Goal: Task Accomplishment & Management: Use online tool/utility

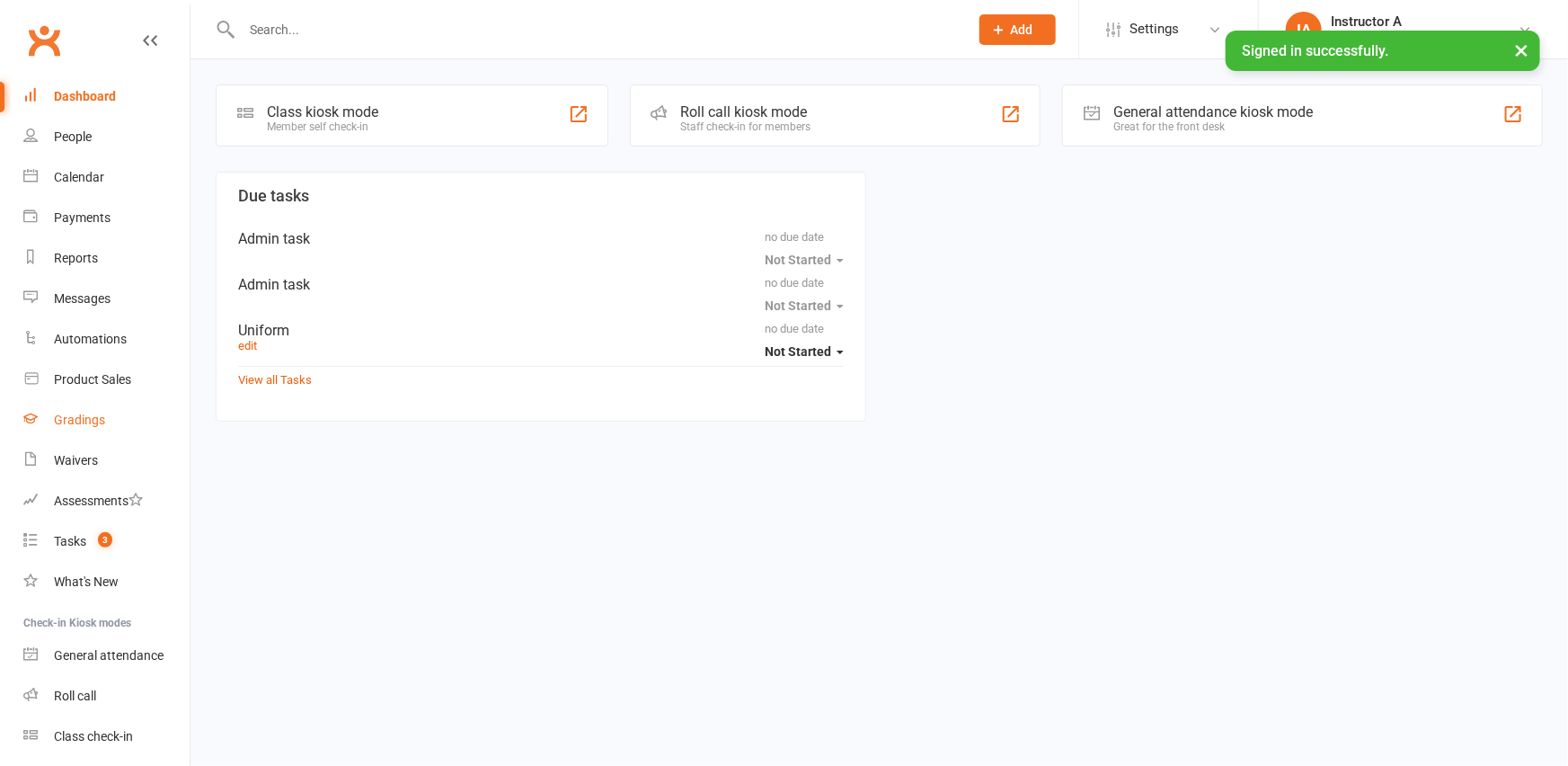
click at [80, 405] on link "Gradings" at bounding box center [106, 420] width 166 height 41
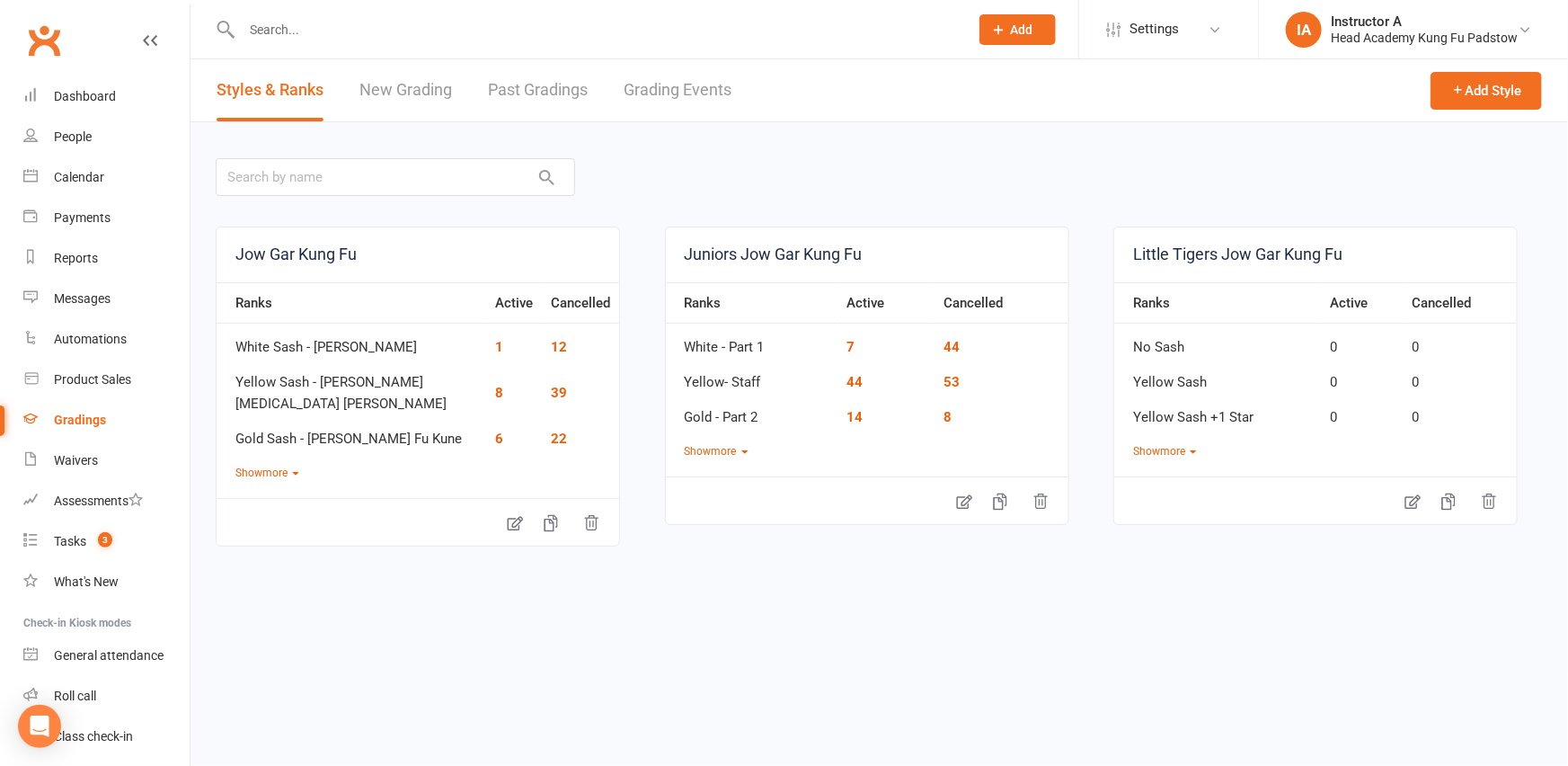
click at [674, 93] on link "Grading Events" at bounding box center [677, 90] width 108 height 62
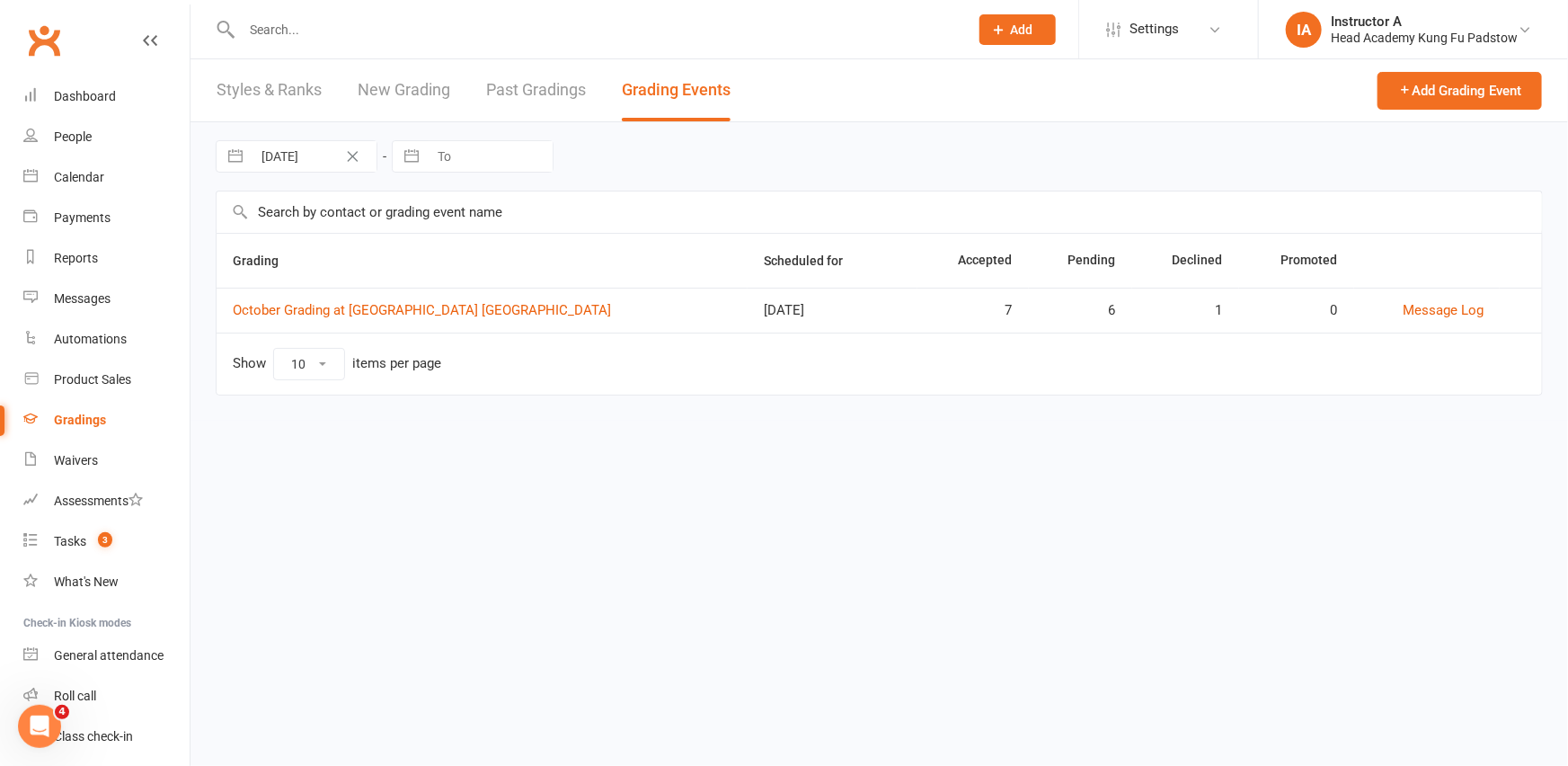
click at [313, 297] on td "October Grading at Head Academy Kung Fu Padstow" at bounding box center [482, 310] width 531 height 45
click at [348, 313] on link "October Grading at Head Academy Kung Fu Padstow" at bounding box center [421, 310] width 378 height 16
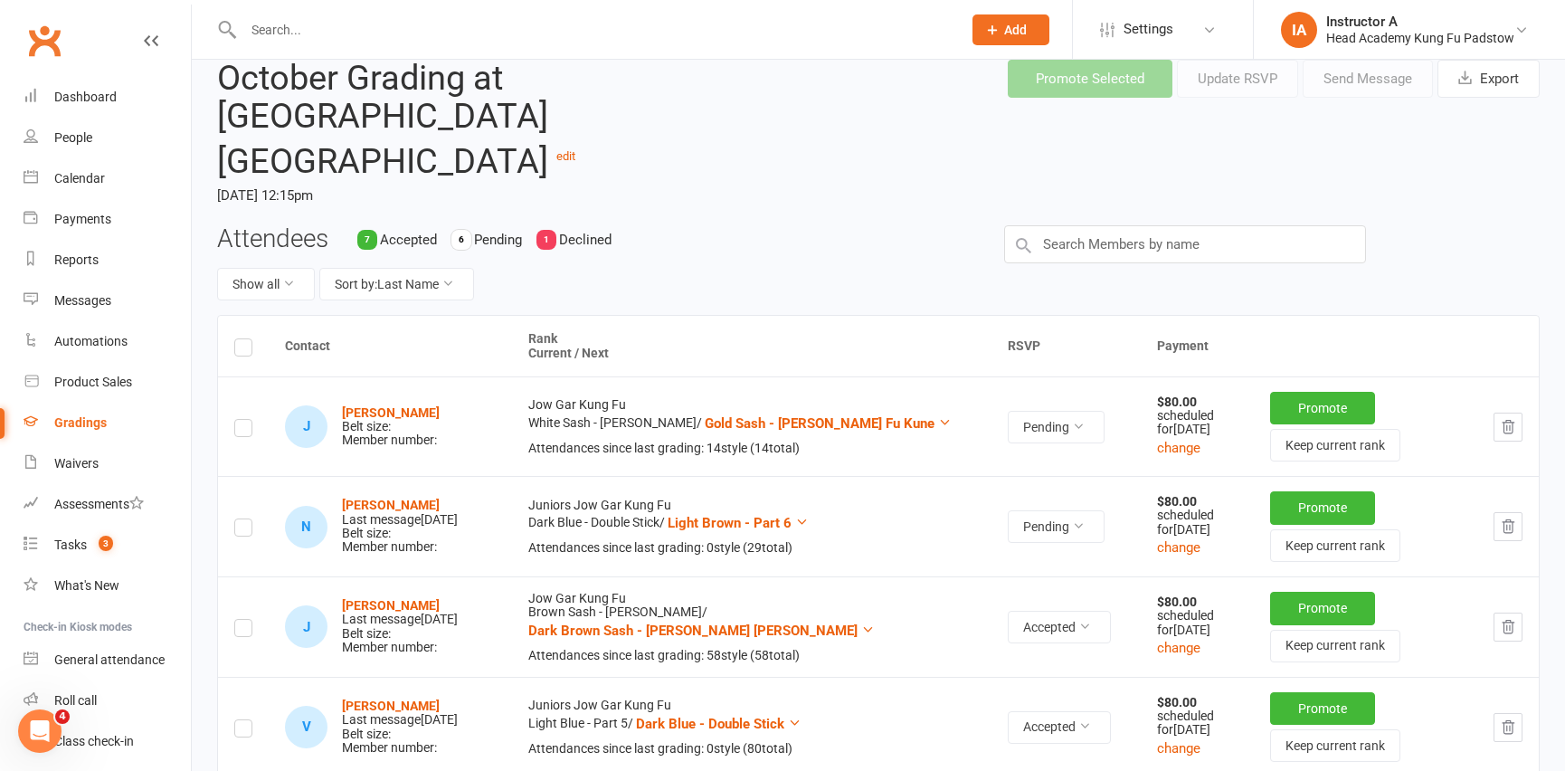
scroll to position [81, 0]
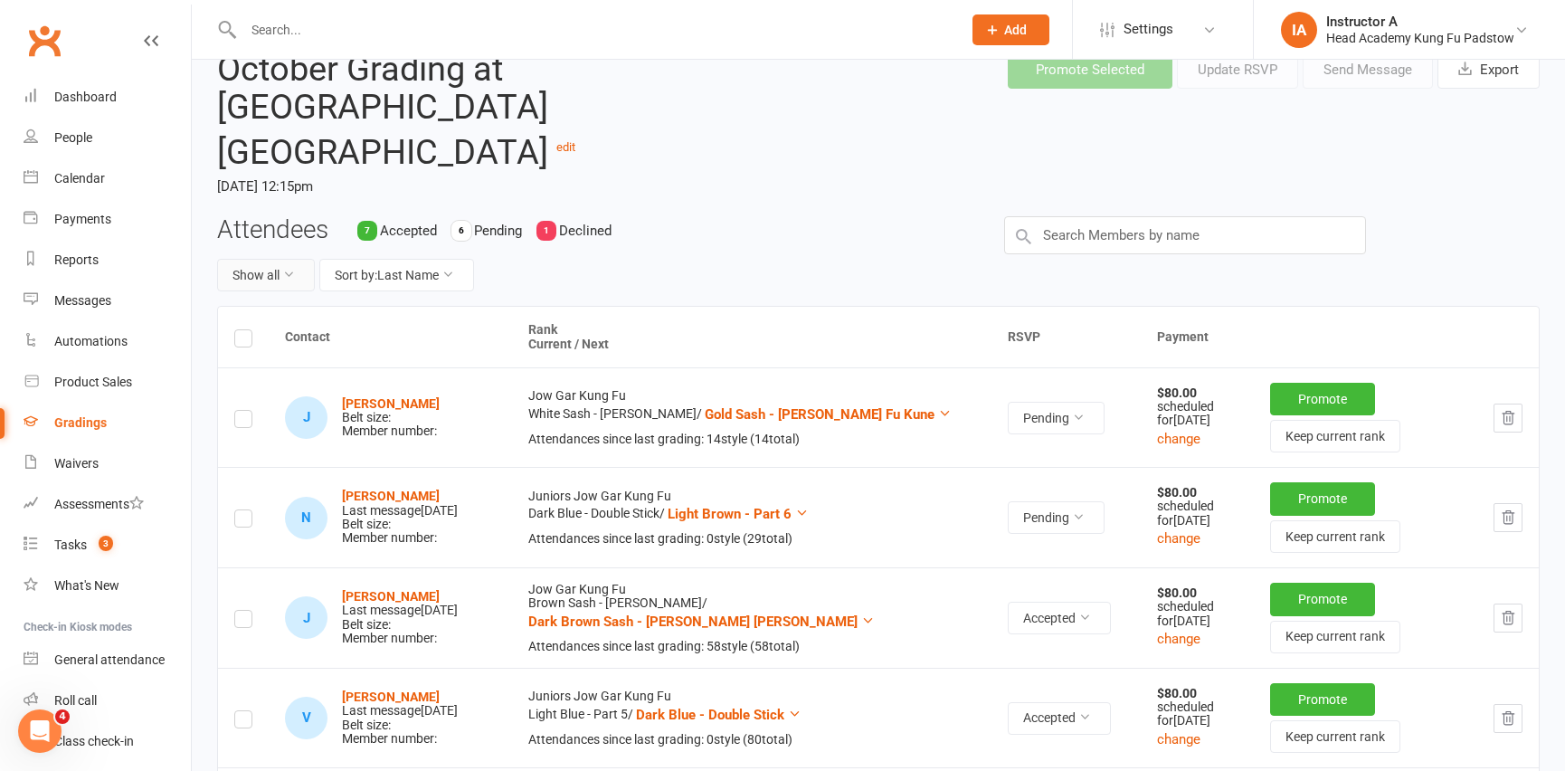
drag, startPoint x: 275, startPoint y: 241, endPoint x: 285, endPoint y: 245, distance: 10.9
click at [274, 259] on button "Show all" at bounding box center [266, 275] width 98 height 33
click at [307, 321] on link "Accepted only" at bounding box center [307, 314] width 179 height 36
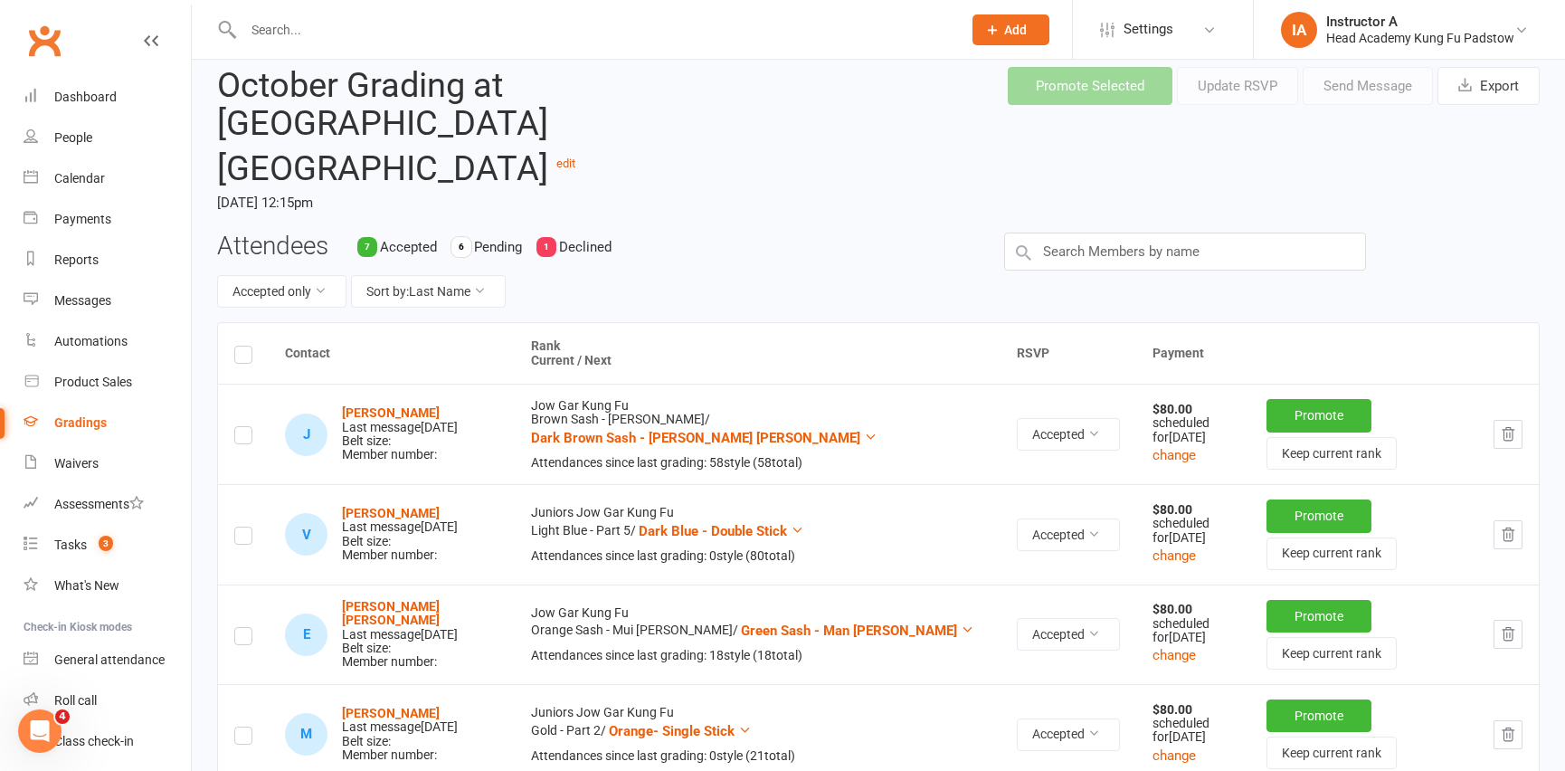
scroll to position [0, 0]
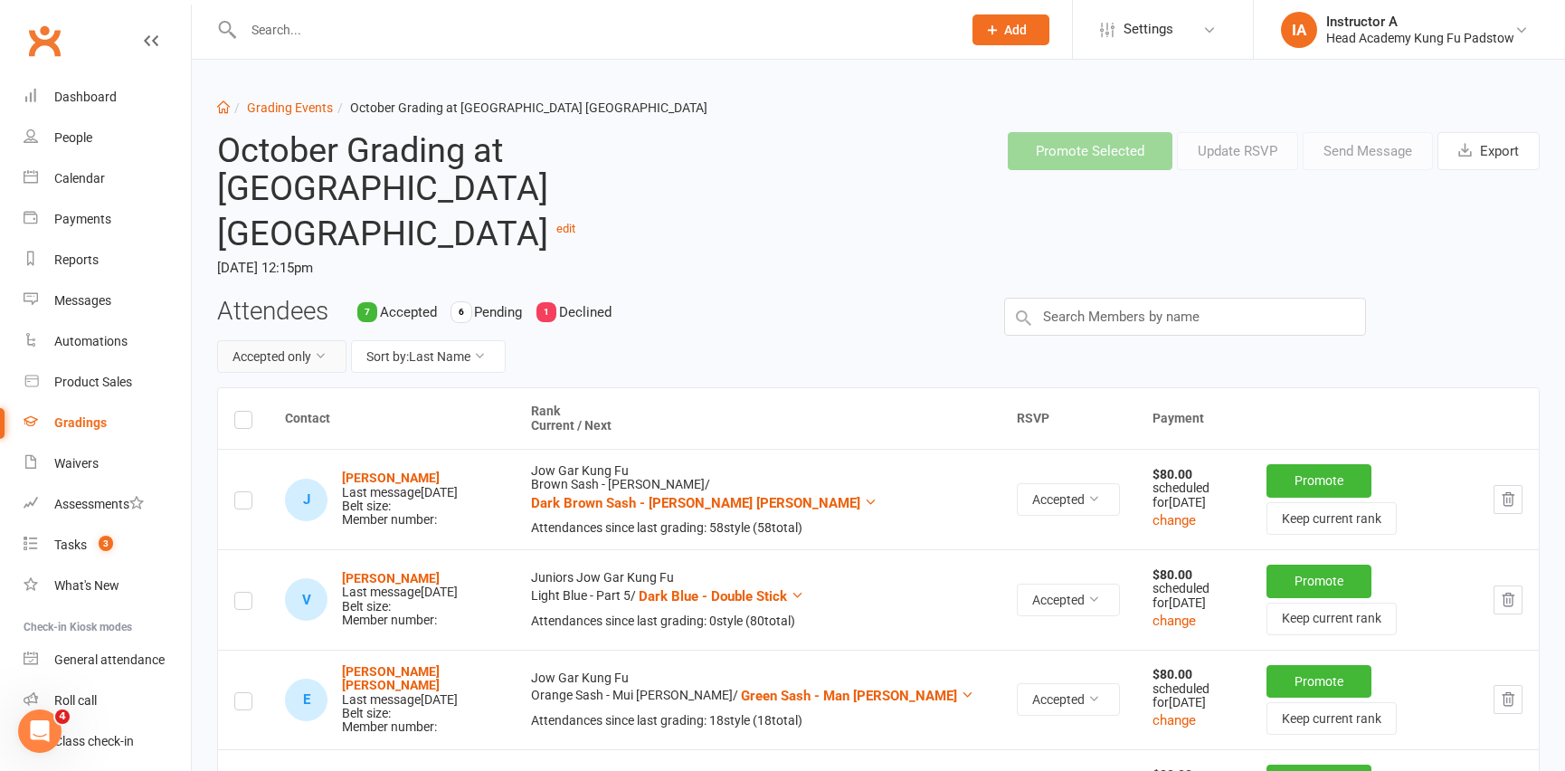
click at [323, 340] on button "Accepted only" at bounding box center [281, 356] width 129 height 33
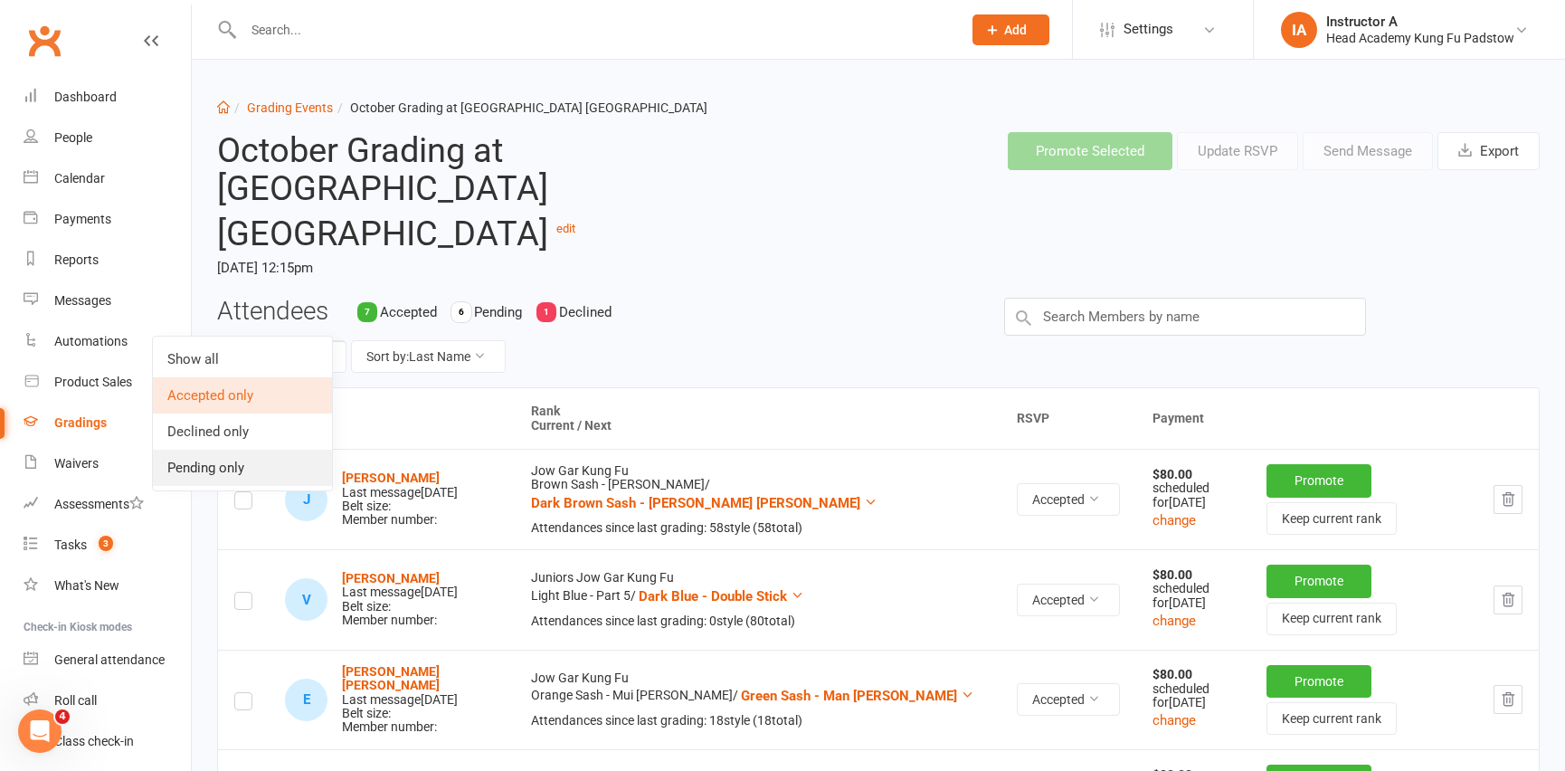
click at [265, 462] on link "Pending only" at bounding box center [242, 468] width 179 height 36
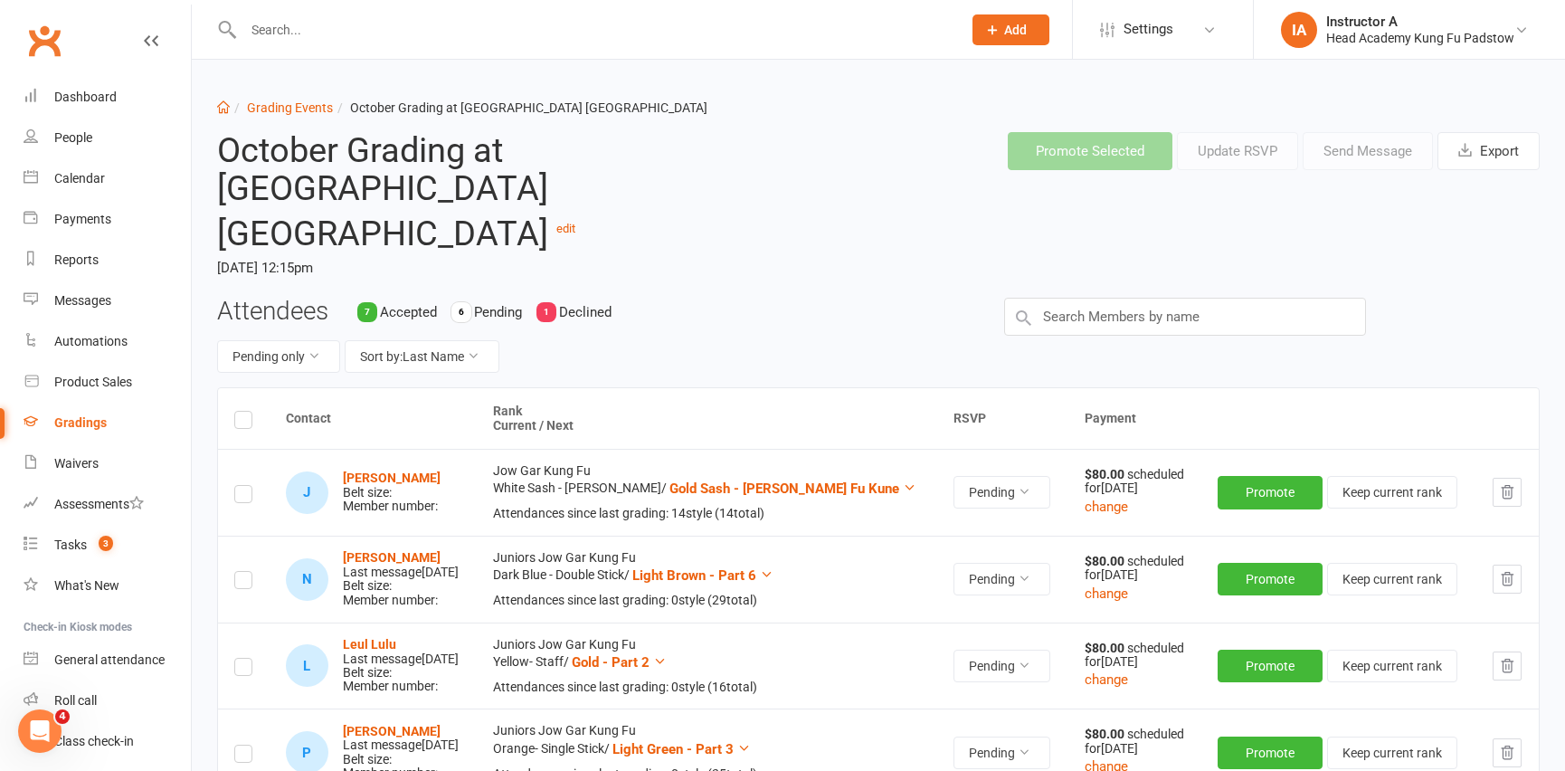
scroll to position [81, 0]
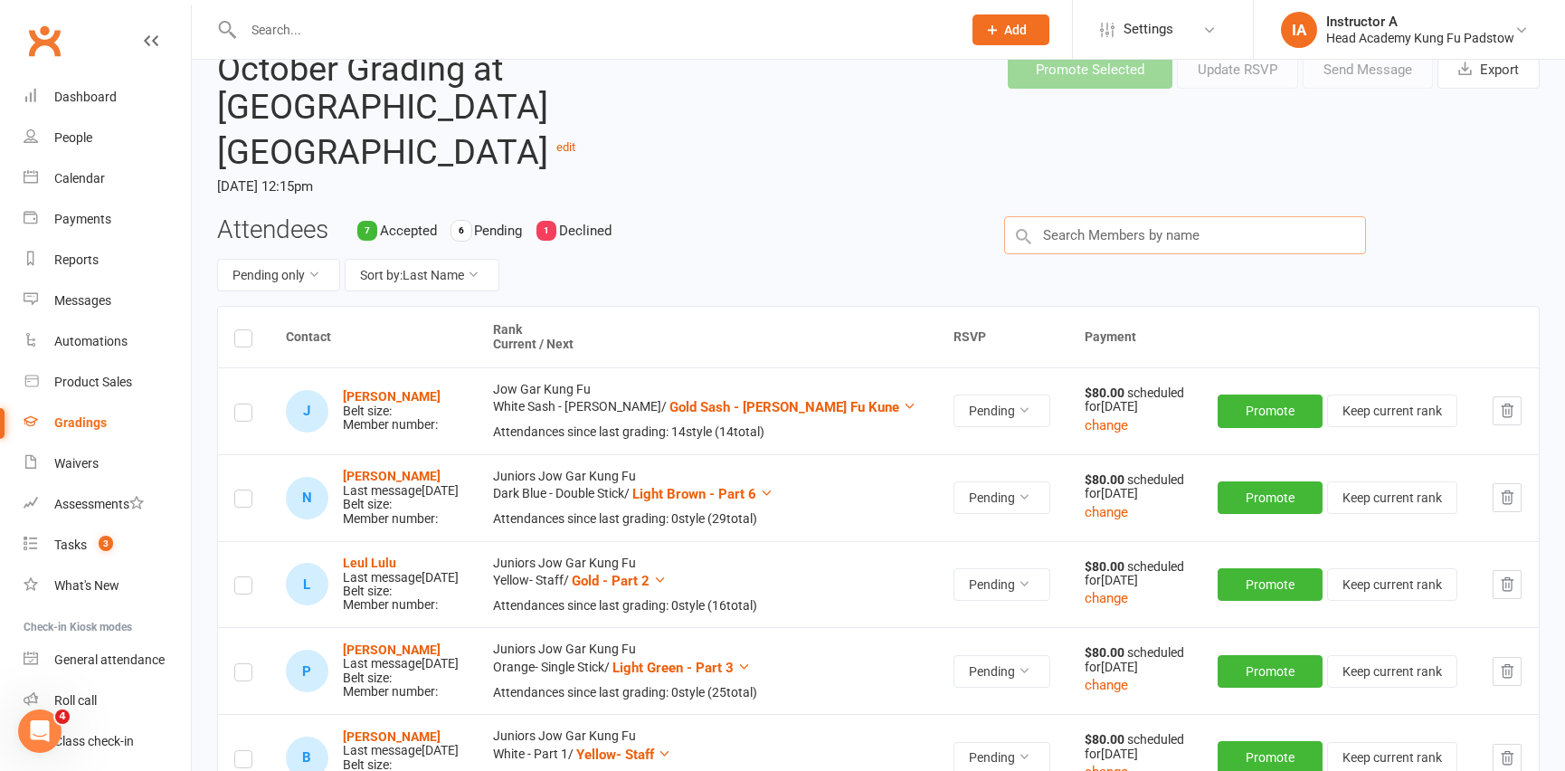
click at [1065, 216] on input "text" at bounding box center [1185, 235] width 362 height 38
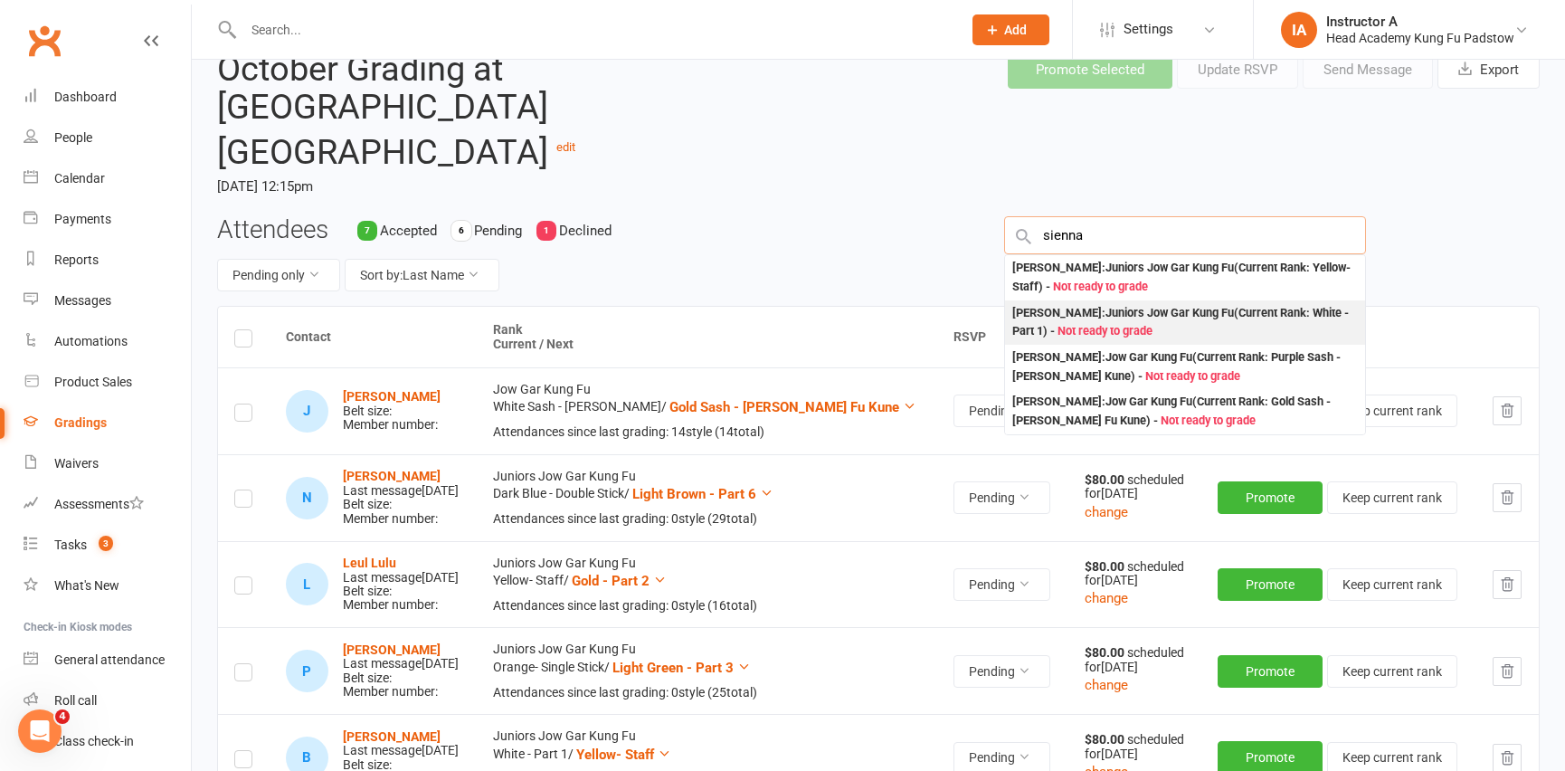
type input "sienna"
click at [1120, 304] on div "Sienna Makhoul : Juniors Jow Gar Kung Fu (Current Rank: White - Part 1 ) - Not …" at bounding box center [1185, 322] width 346 height 37
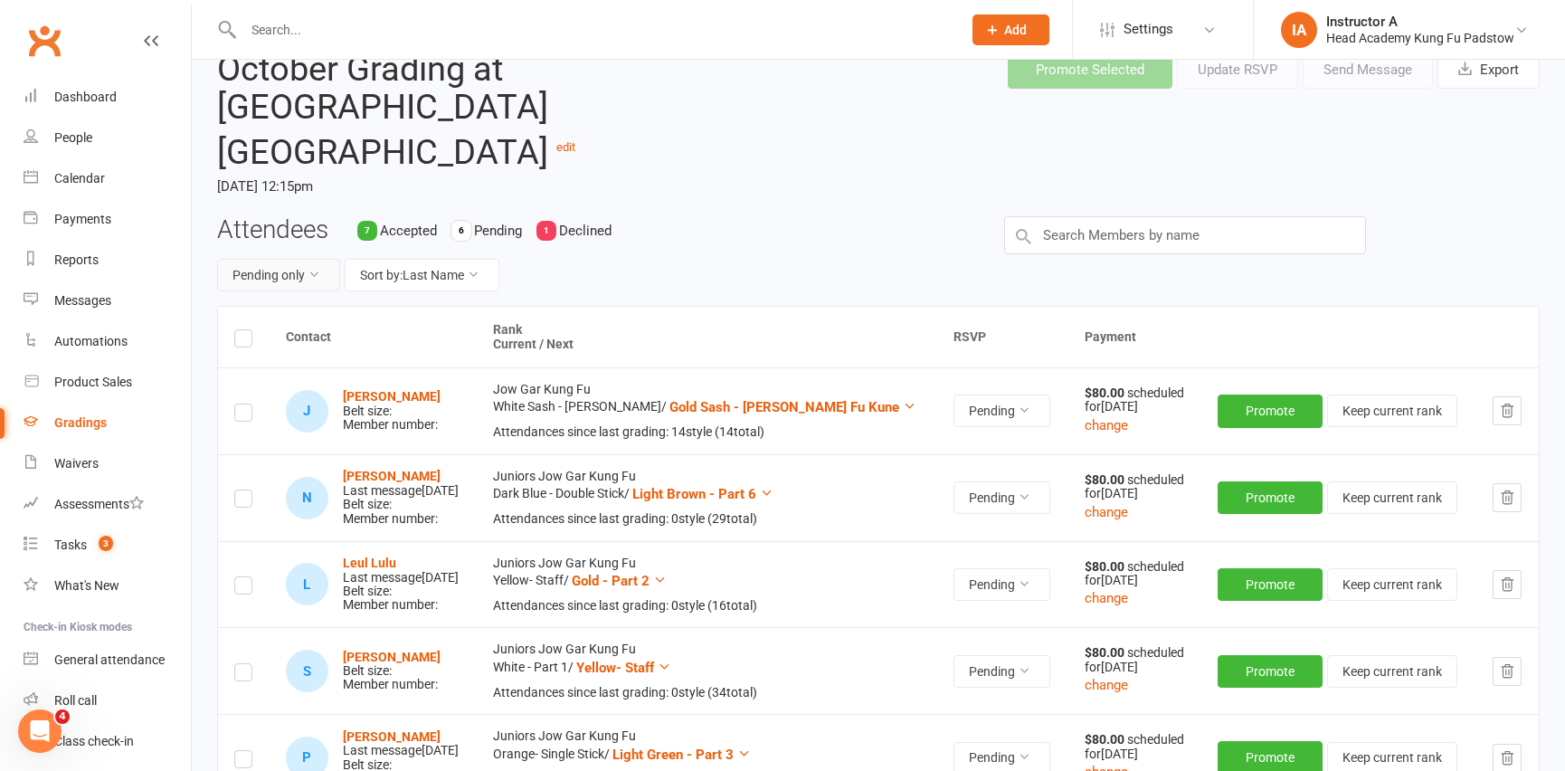
click at [314, 259] on button "Pending only" at bounding box center [278, 275] width 123 height 33
drag, startPoint x: 242, startPoint y: 385, endPoint x: 285, endPoint y: 295, distance: 100.0
click at [244, 381] on link "Pending only" at bounding box center [234, 386] width 179 height 36
click at [243, 341] on label at bounding box center [243, 341] width 18 height 0
click at [243, 330] on input "checkbox" at bounding box center [243, 330] width 18 height 0
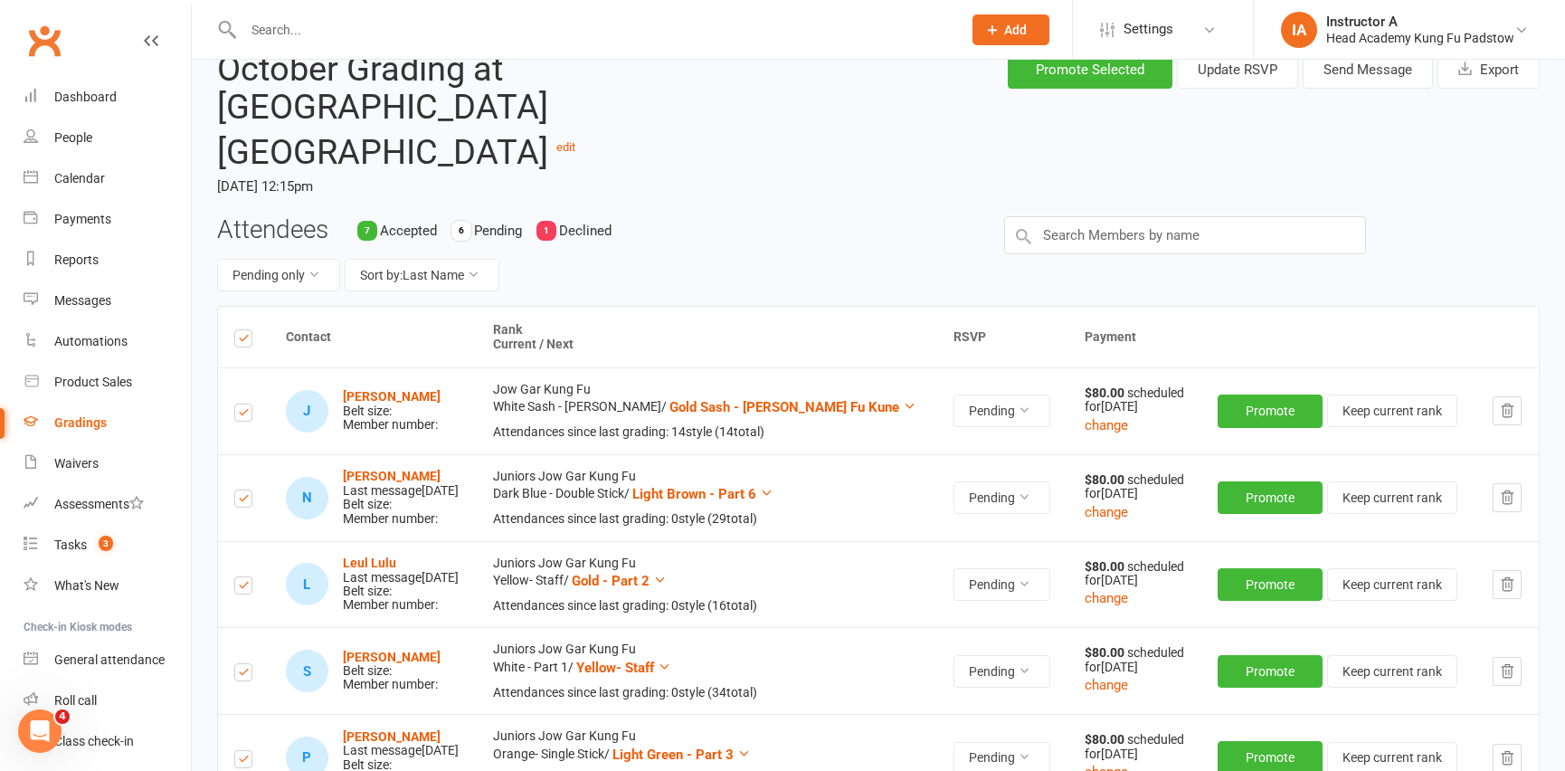
click at [242, 415] on label at bounding box center [243, 415] width 18 height 0
click at [242, 404] on input "checkbox" at bounding box center [243, 404] width 18 height 0
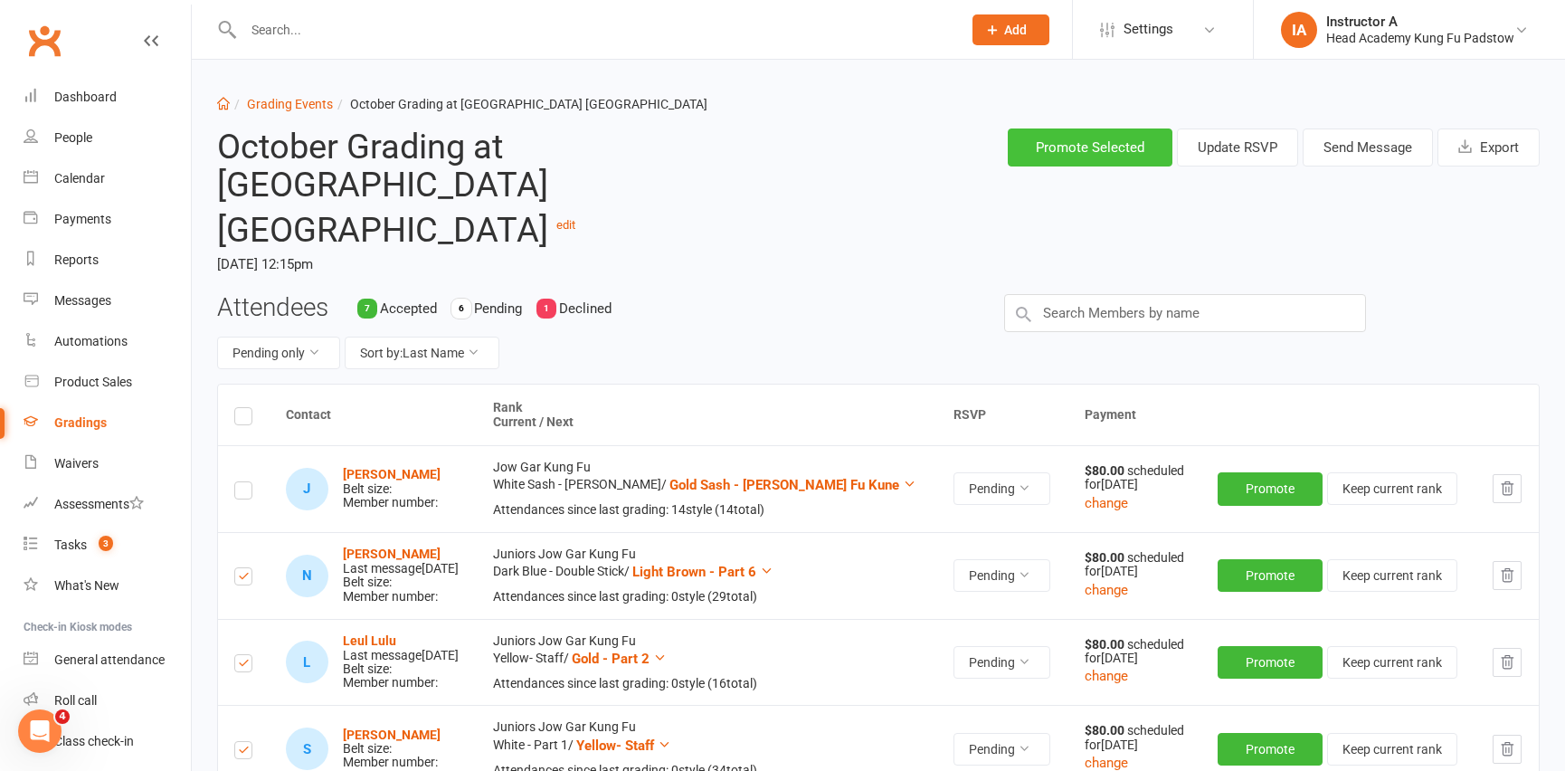
scroll to position [0, 0]
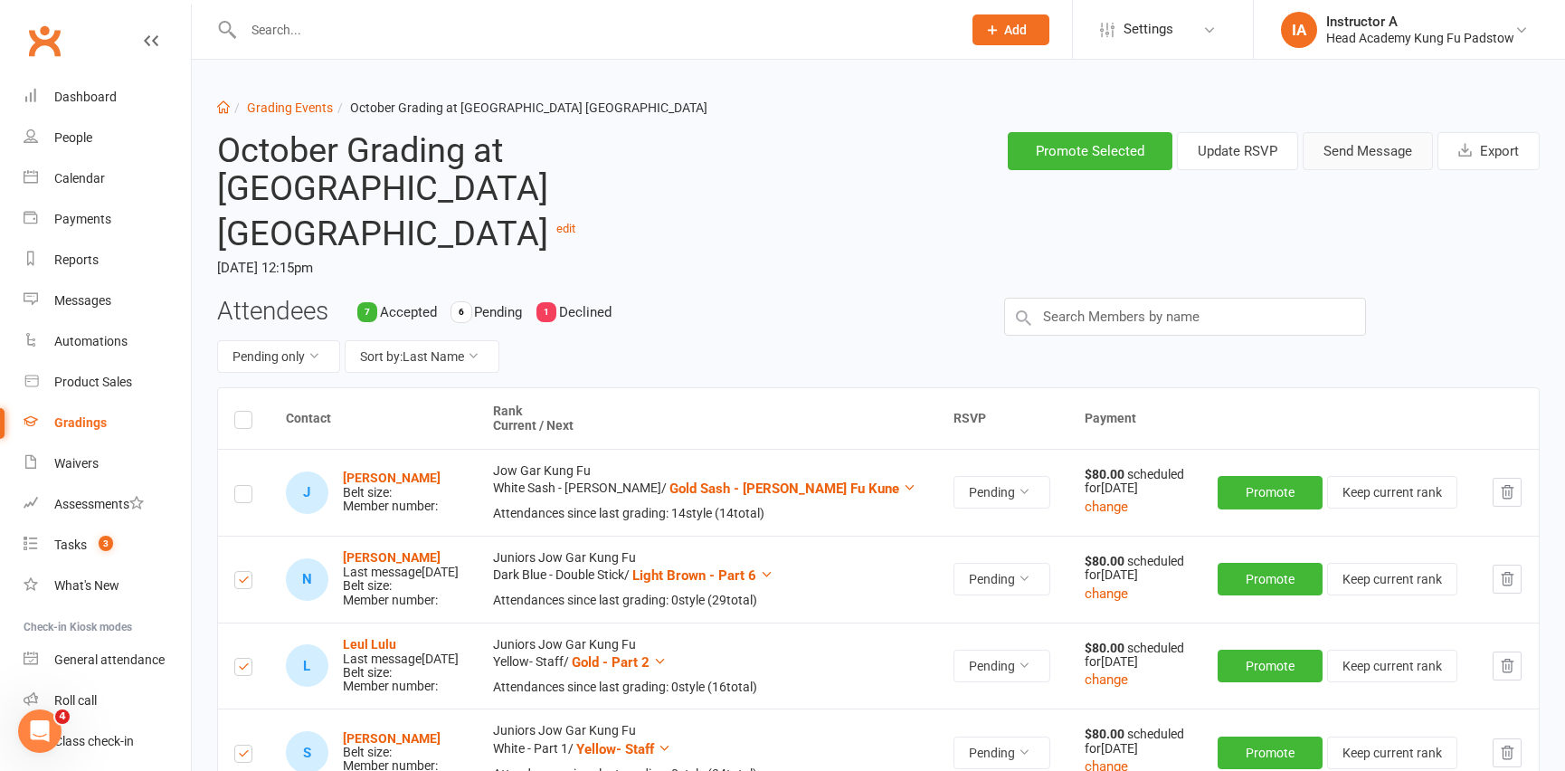
click at [1342, 138] on button "Send Message" at bounding box center [1368, 151] width 130 height 38
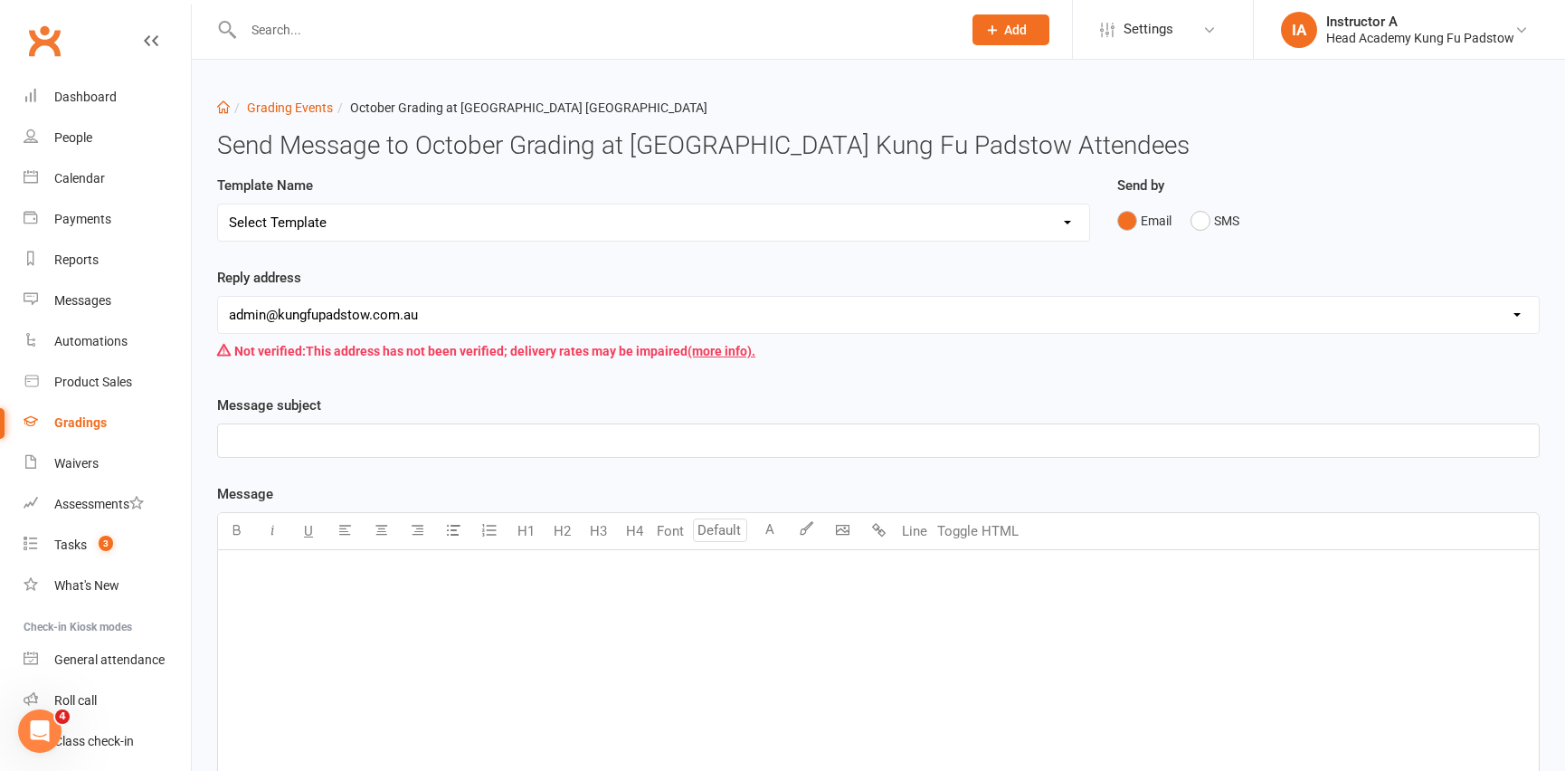
drag, startPoint x: 396, startPoint y: 197, endPoint x: 398, endPoint y: 210, distance: 12.8
click at [398, 210] on div "Template Name Select Template [Email] Confirmation of Successful Grading [Email…" at bounding box center [653, 208] width 873 height 67
click at [398, 217] on select "Select Template [Email] Confirmation of Successful Grading [Email] Grading Even…" at bounding box center [653, 222] width 871 height 36
select select "2"
click at [218, 204] on select "Select Template [Email] Confirmation of Successful Grading [Email] Grading Even…" at bounding box center [653, 222] width 871 height 36
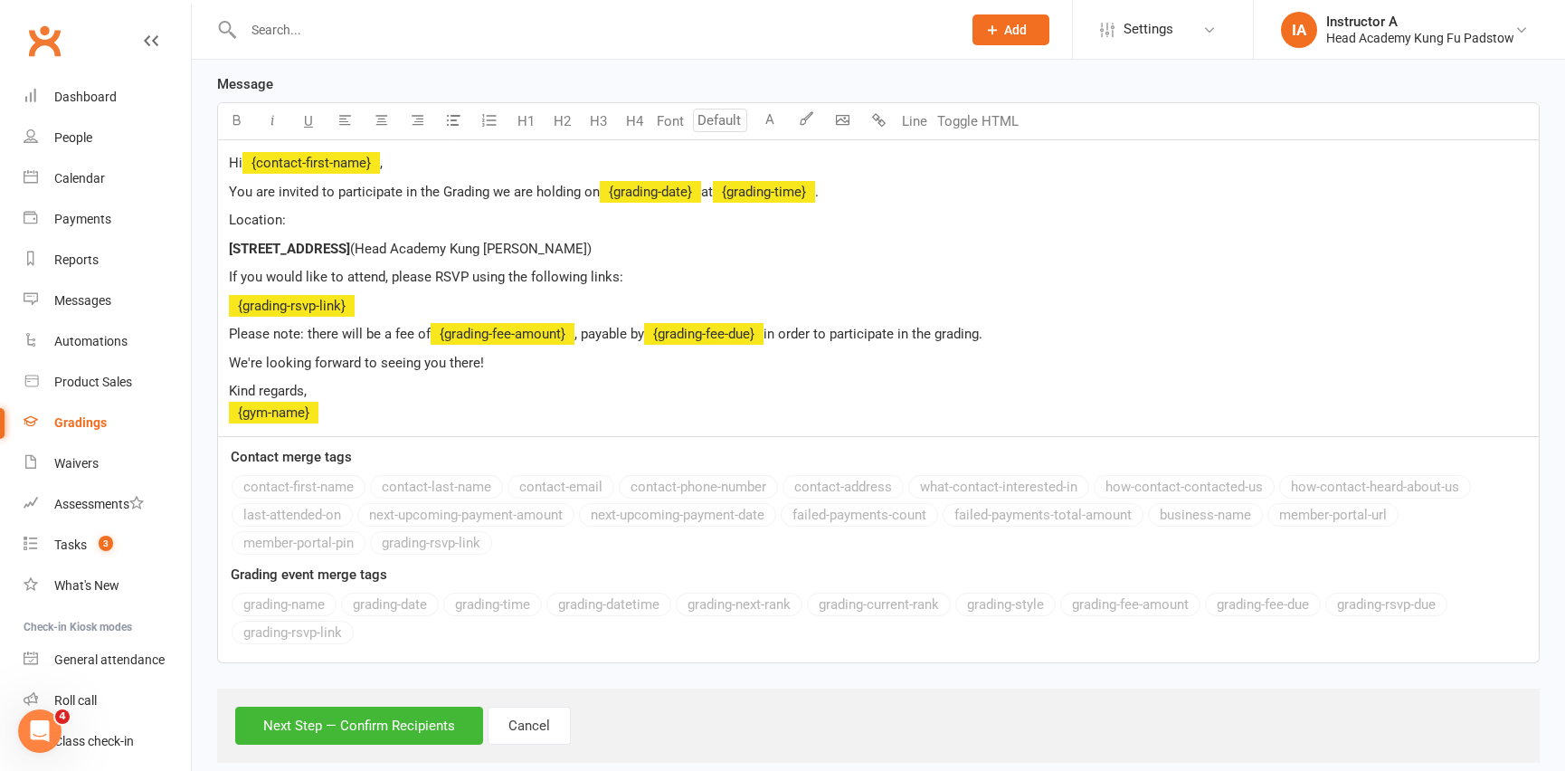
scroll to position [411, 0]
click at [380, 727] on button "Next Step — Confirm Recipients" at bounding box center [359, 725] width 248 height 38
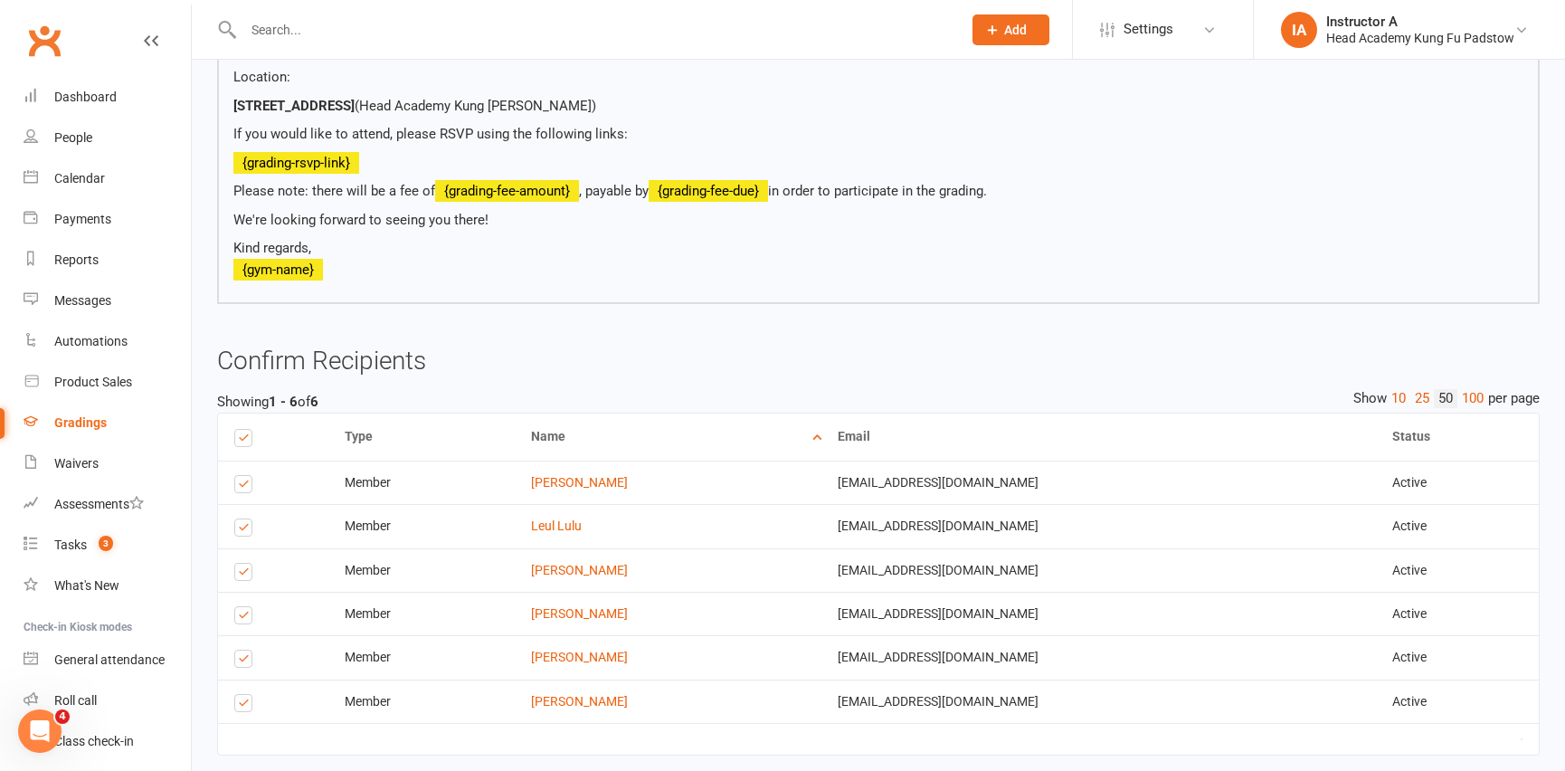
scroll to position [508, 0]
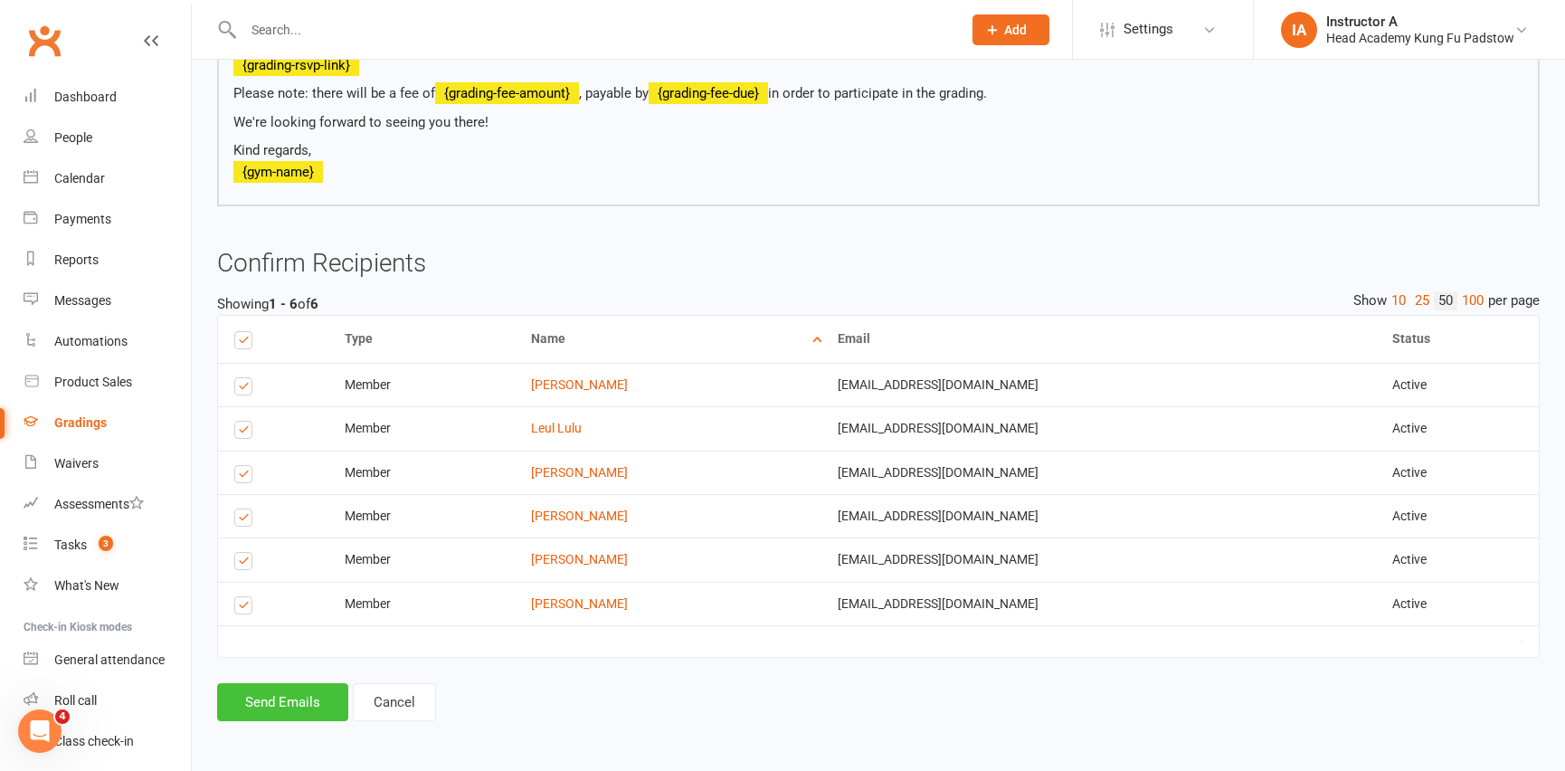
click at [290, 705] on button "Send Emails" at bounding box center [282, 702] width 131 height 38
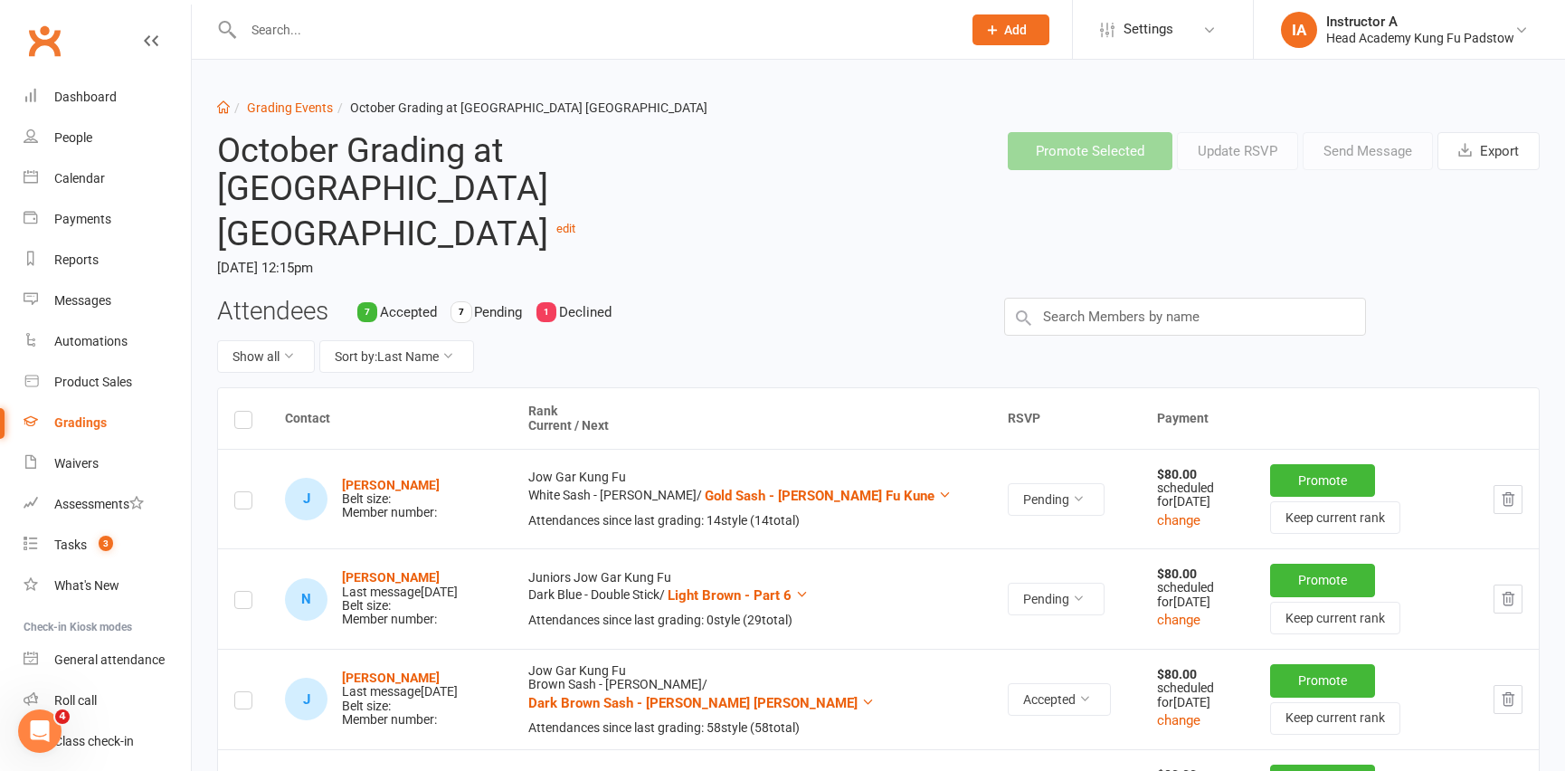
click at [1416, 388] on th "Payment" at bounding box center [1340, 418] width 398 height 61
click at [60, 89] on link "Dashboard" at bounding box center [107, 97] width 167 height 41
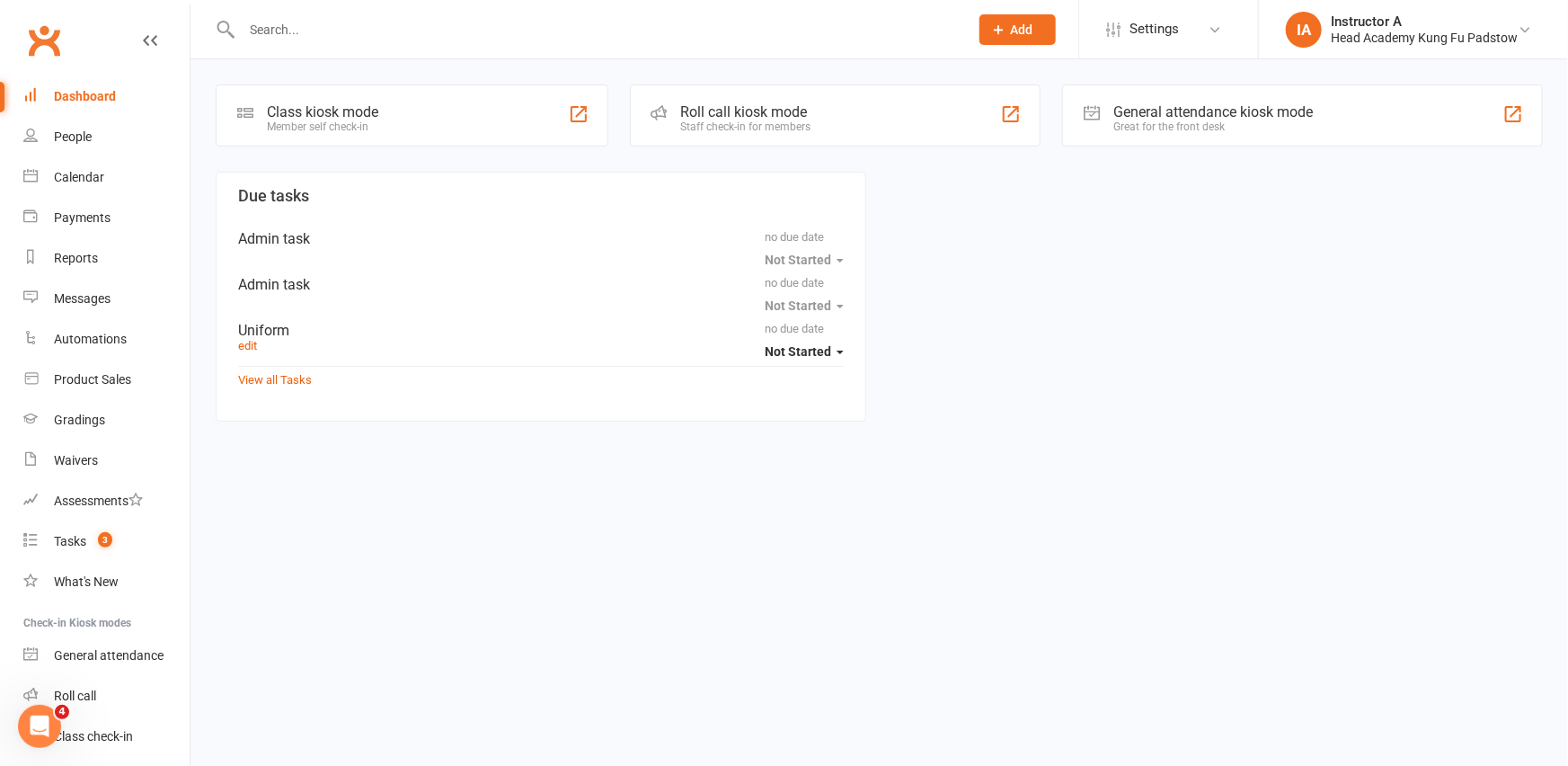
click at [782, 106] on div "Roll call kiosk mode" at bounding box center [746, 111] width 130 height 17
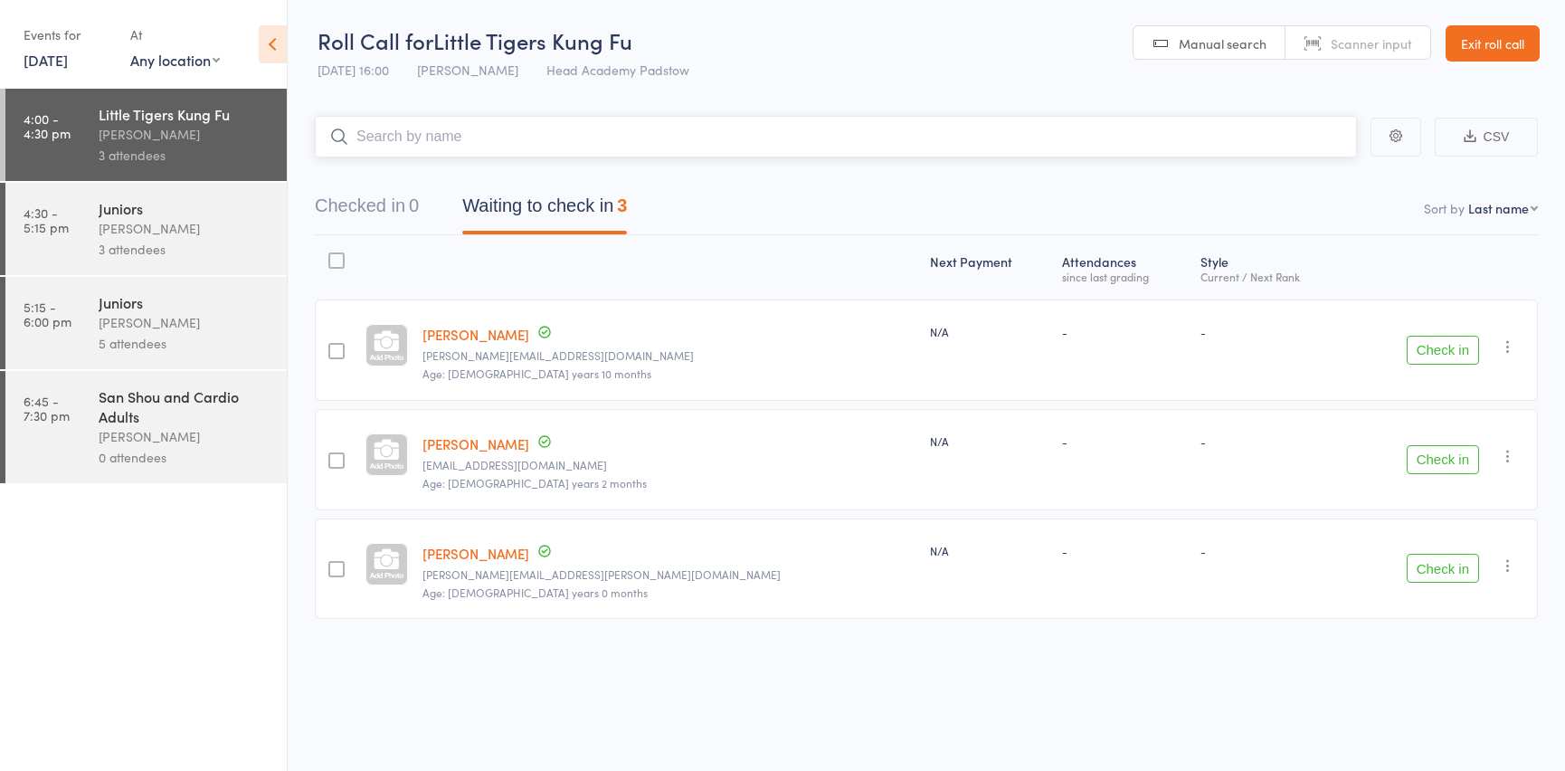
click at [343, 210] on button "Checked in 0" at bounding box center [367, 210] width 104 height 48
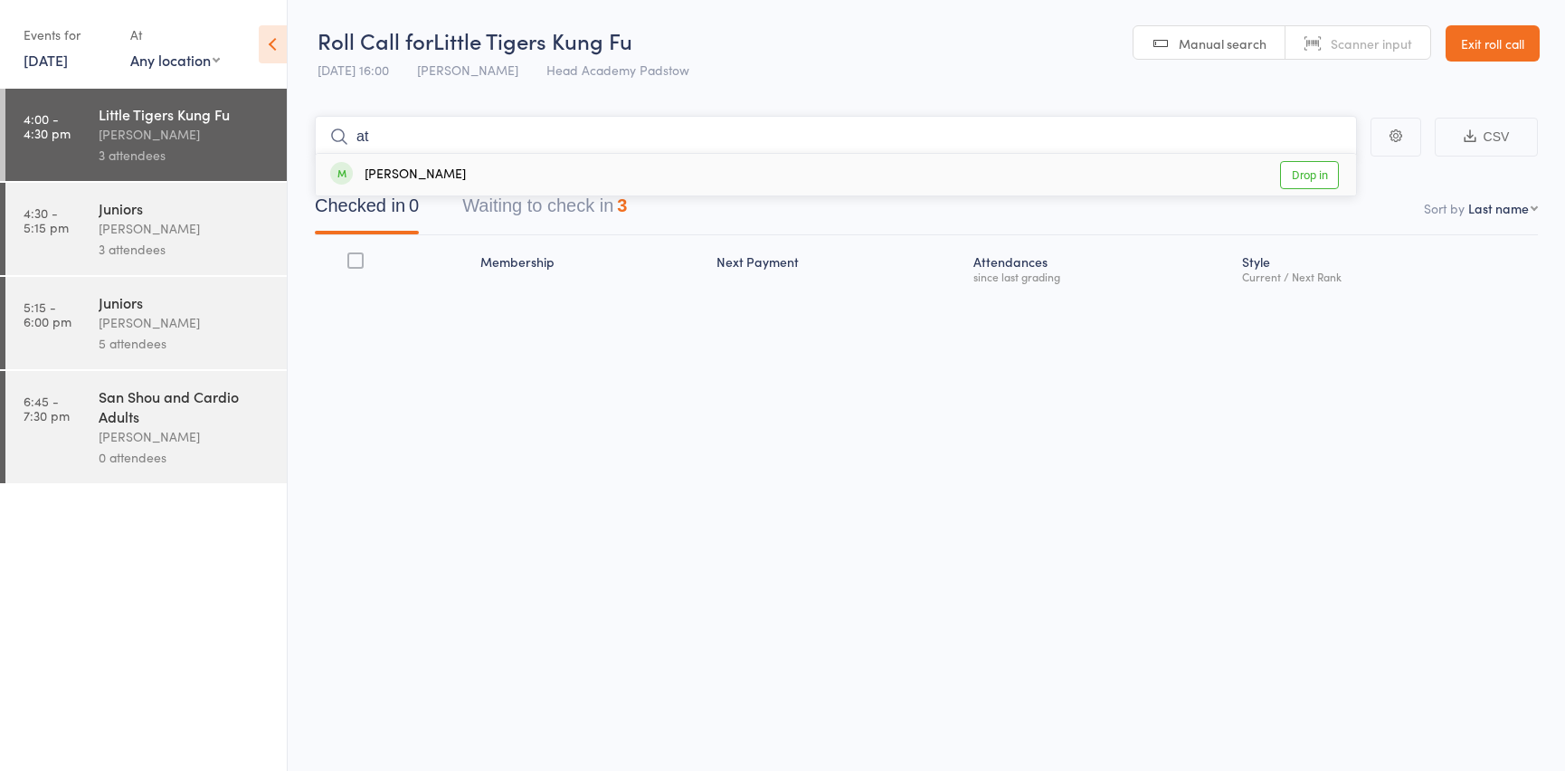
type input "a"
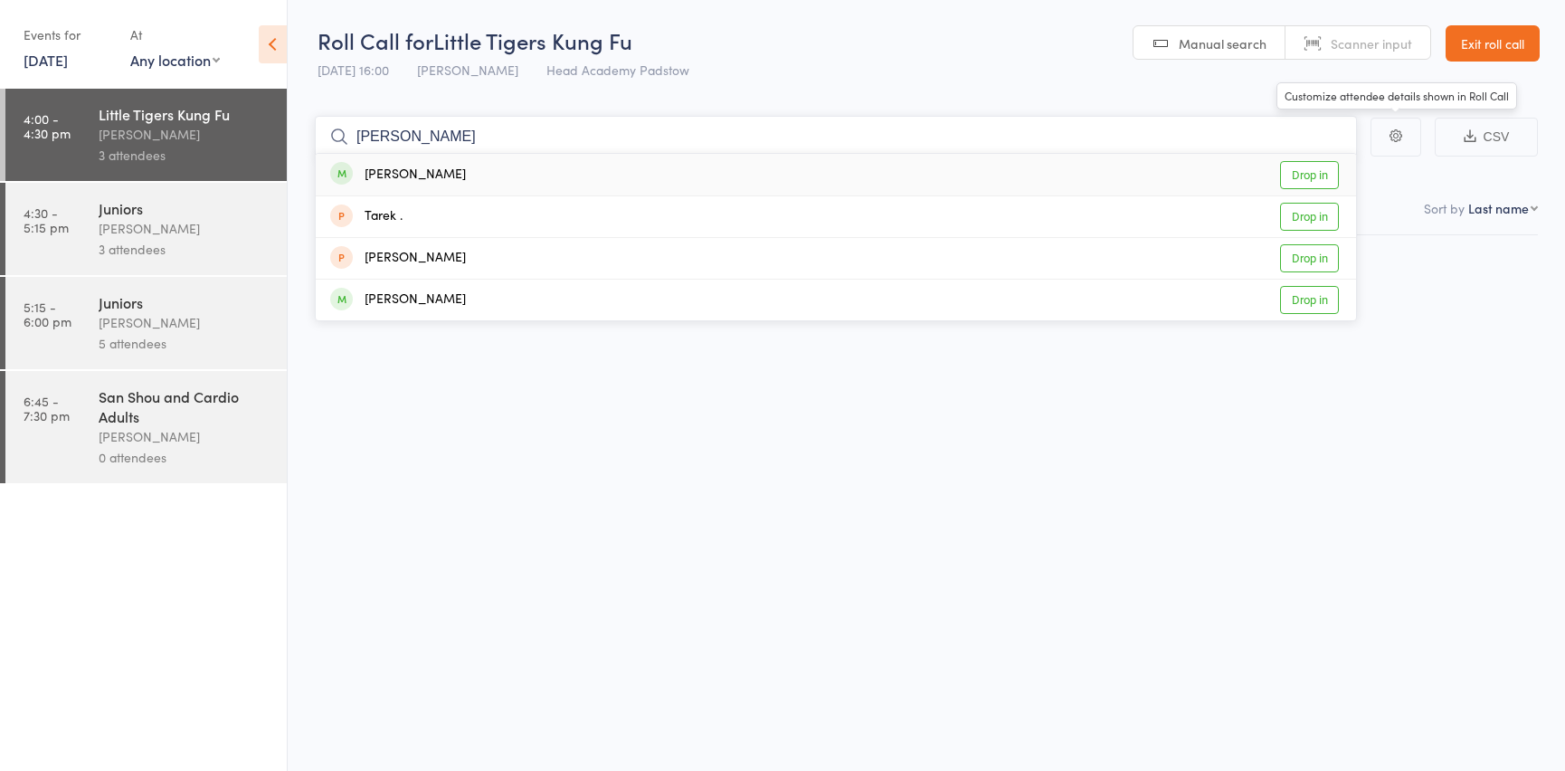
type input "tate"
click at [1326, 172] on link "Drop in" at bounding box center [1309, 175] width 59 height 28
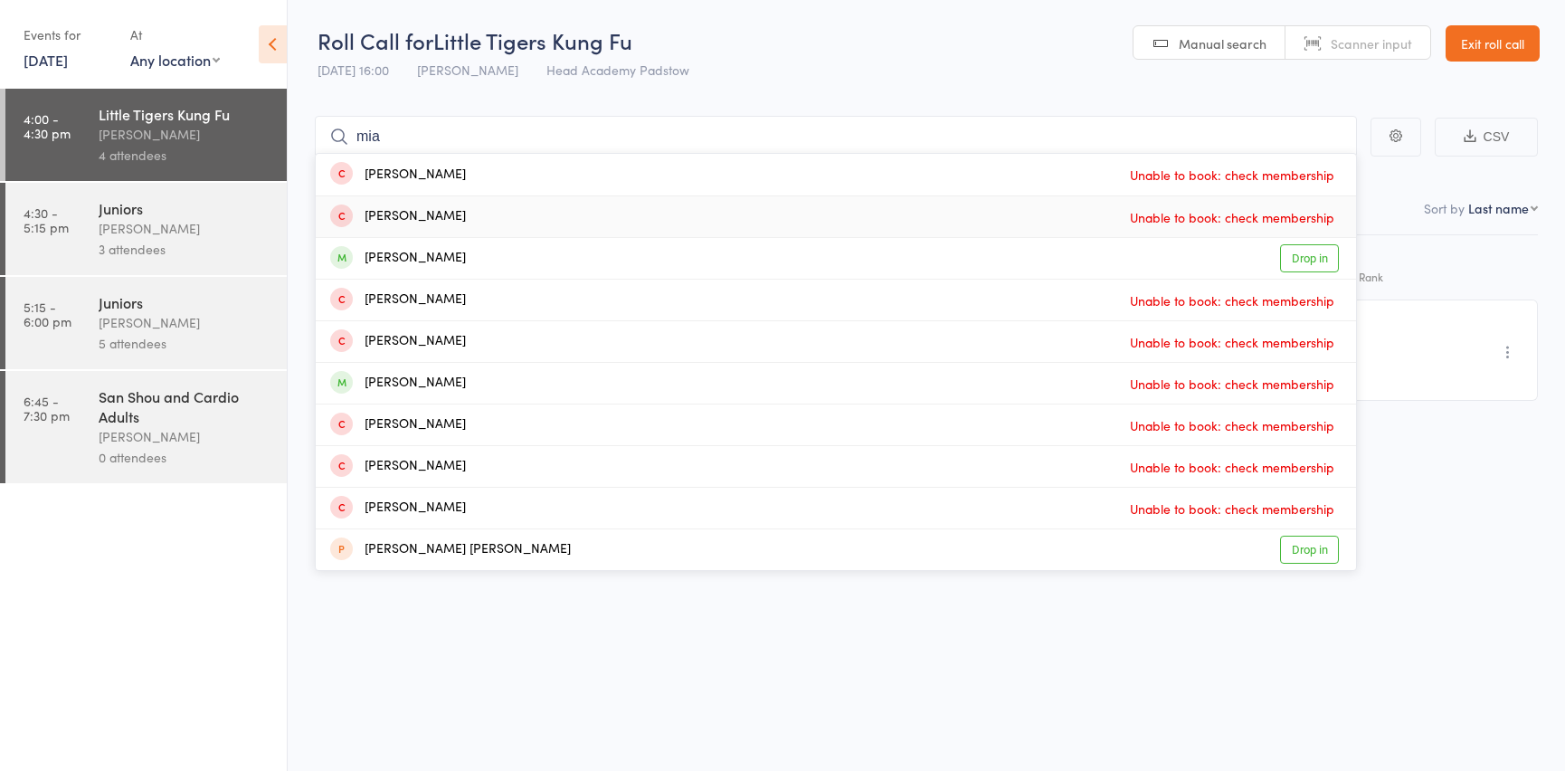
click at [781, 72] on header "Roll Call for Little Tigers Kung Fu 13 Oct 16:00 James Agius Head Academy Padst…" at bounding box center [926, 44] width 1277 height 89
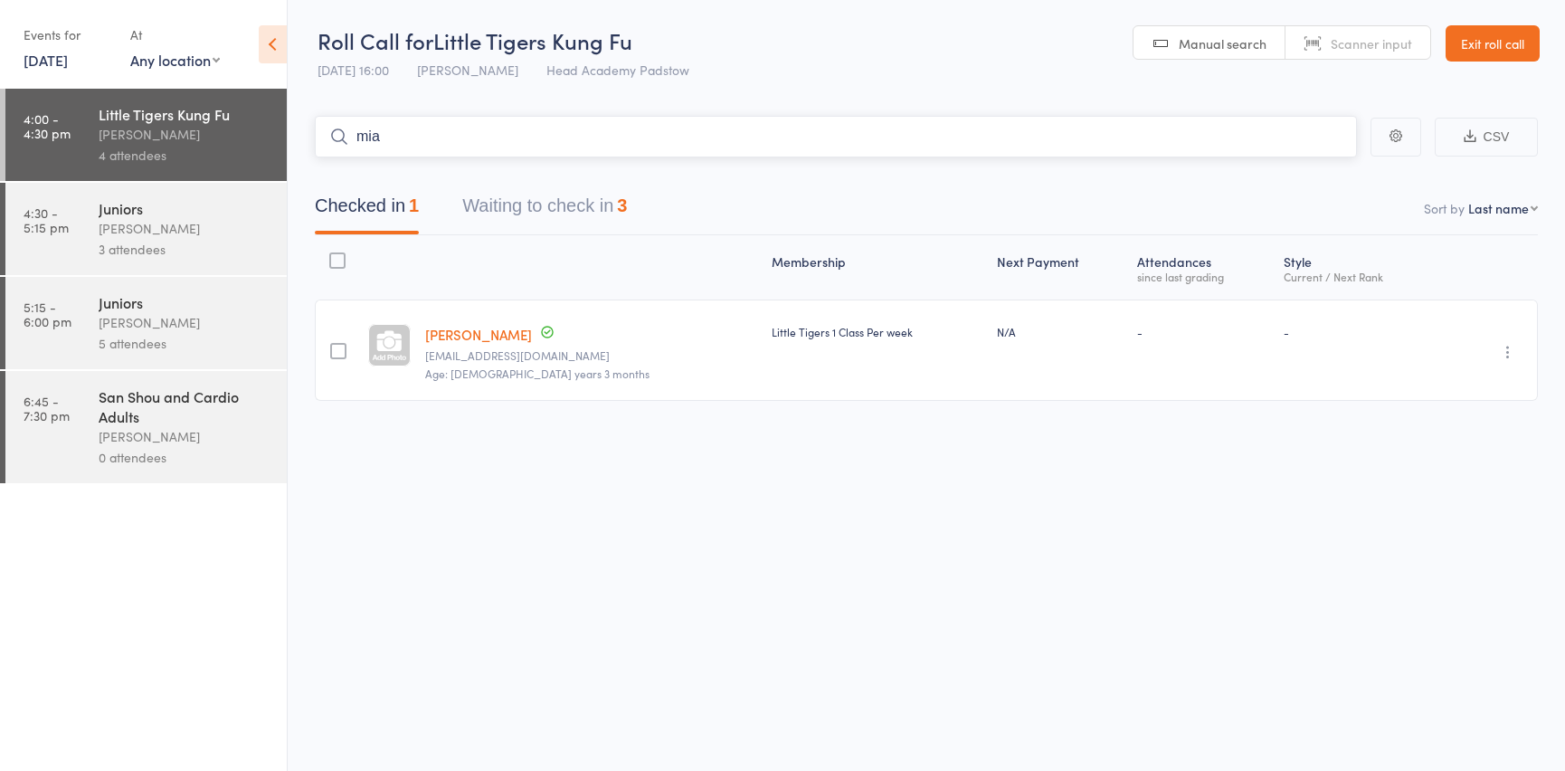
click at [537, 146] on input "mia" at bounding box center [836, 137] width 1042 height 42
type input "m"
click at [495, 131] on input "search" at bounding box center [836, 137] width 1042 height 42
click at [406, 133] on input "search" at bounding box center [836, 137] width 1042 height 42
click at [496, 198] on button "Waiting to check in 3" at bounding box center [544, 210] width 165 height 48
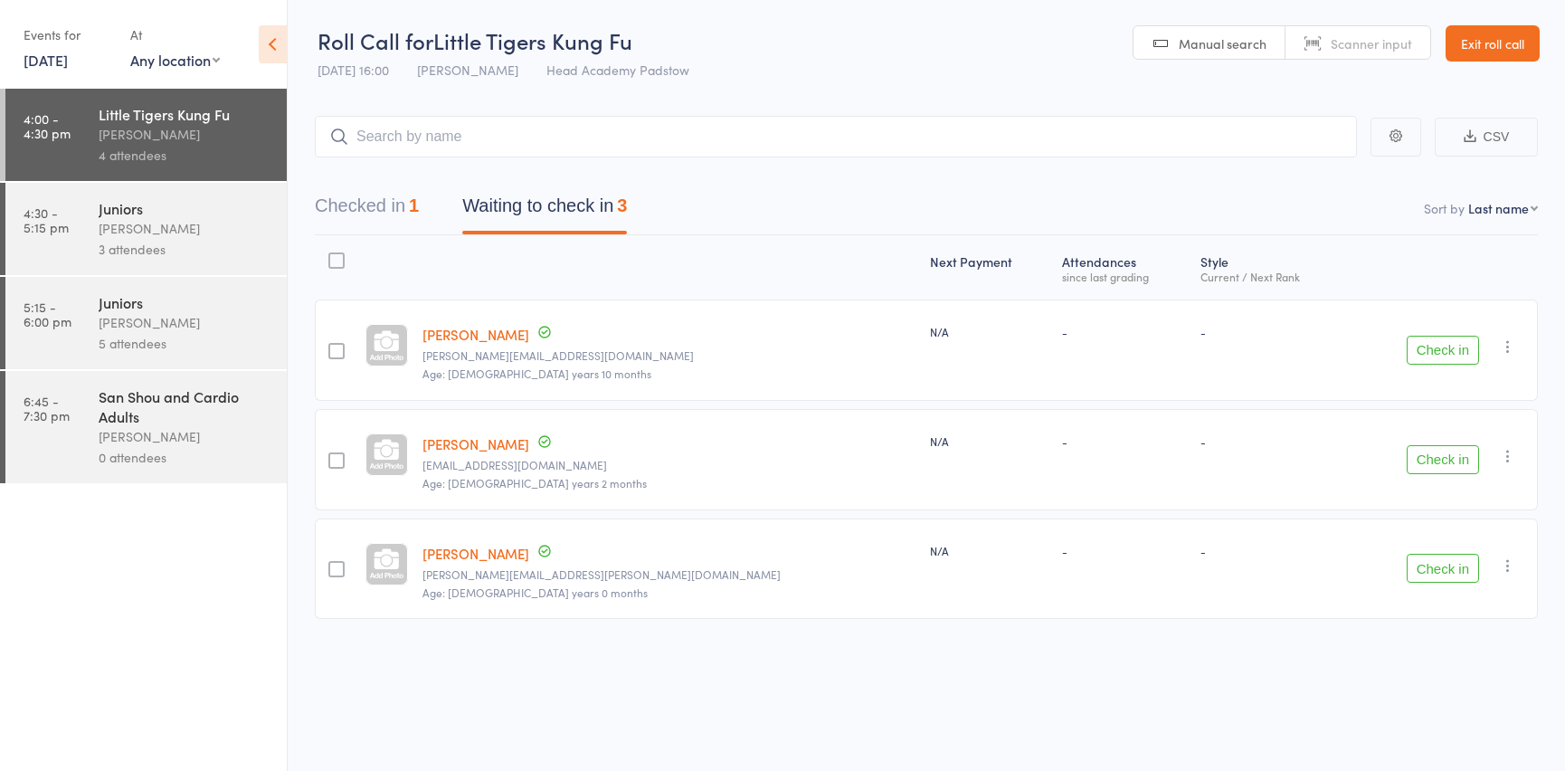
click at [1421, 347] on button "Check in" at bounding box center [1443, 350] width 72 height 29
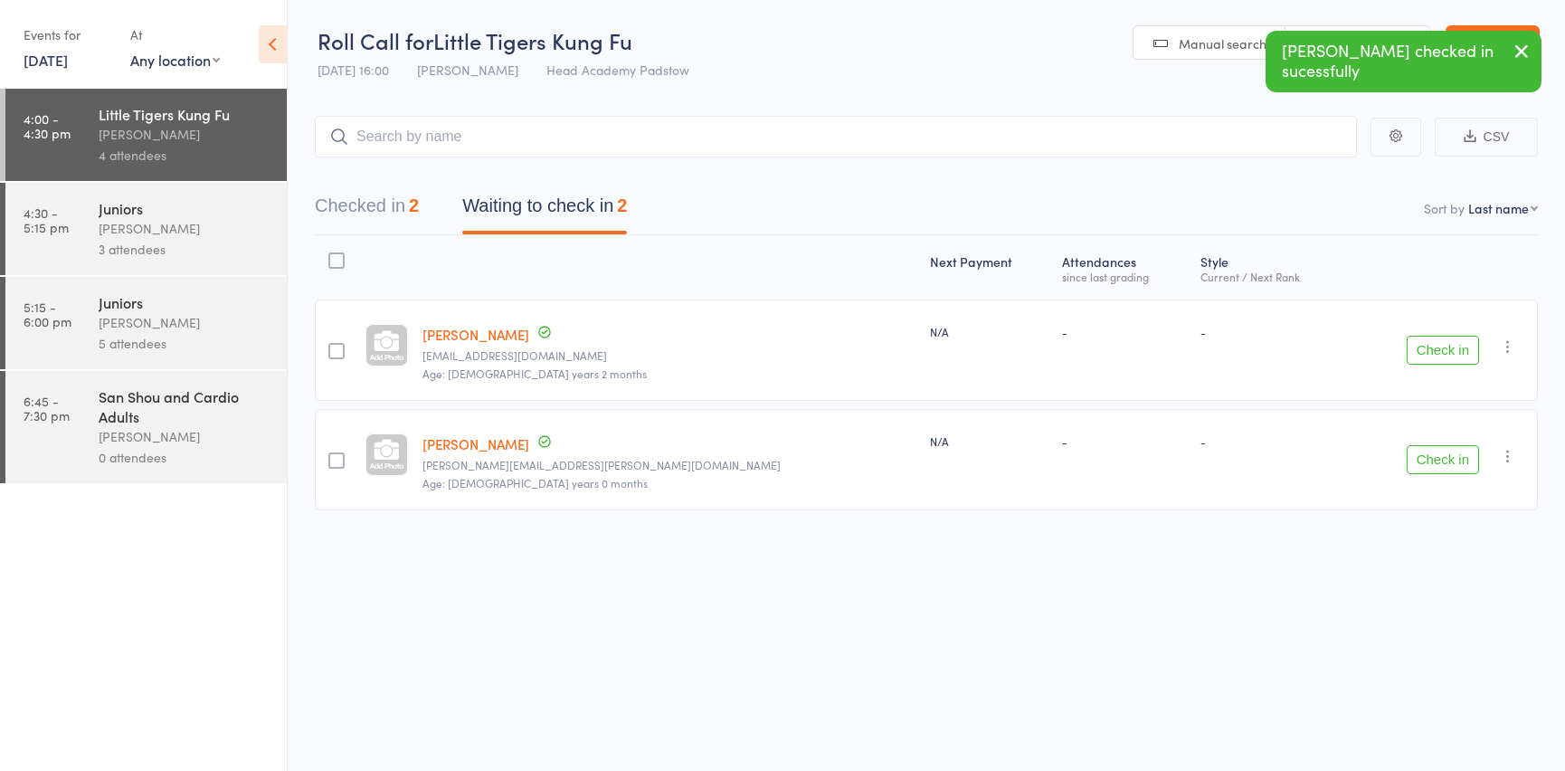
click at [1420, 347] on button "Check in" at bounding box center [1443, 350] width 72 height 29
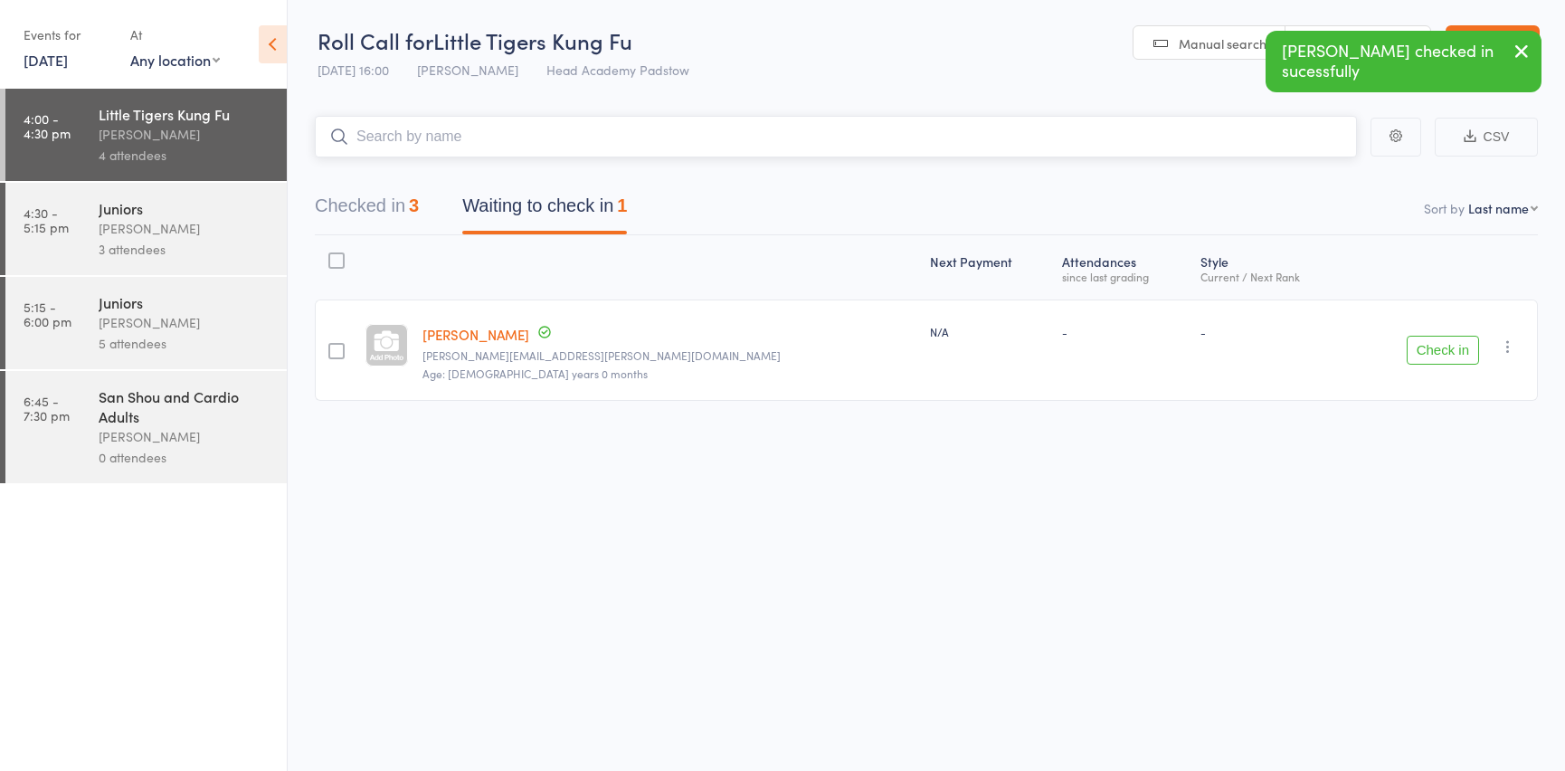
drag, startPoint x: 480, startPoint y: 118, endPoint x: 480, endPoint y: 128, distance: 10.0
click at [480, 125] on input "search" at bounding box center [836, 137] width 1042 height 42
click at [480, 130] on input "search" at bounding box center [836, 137] width 1042 height 42
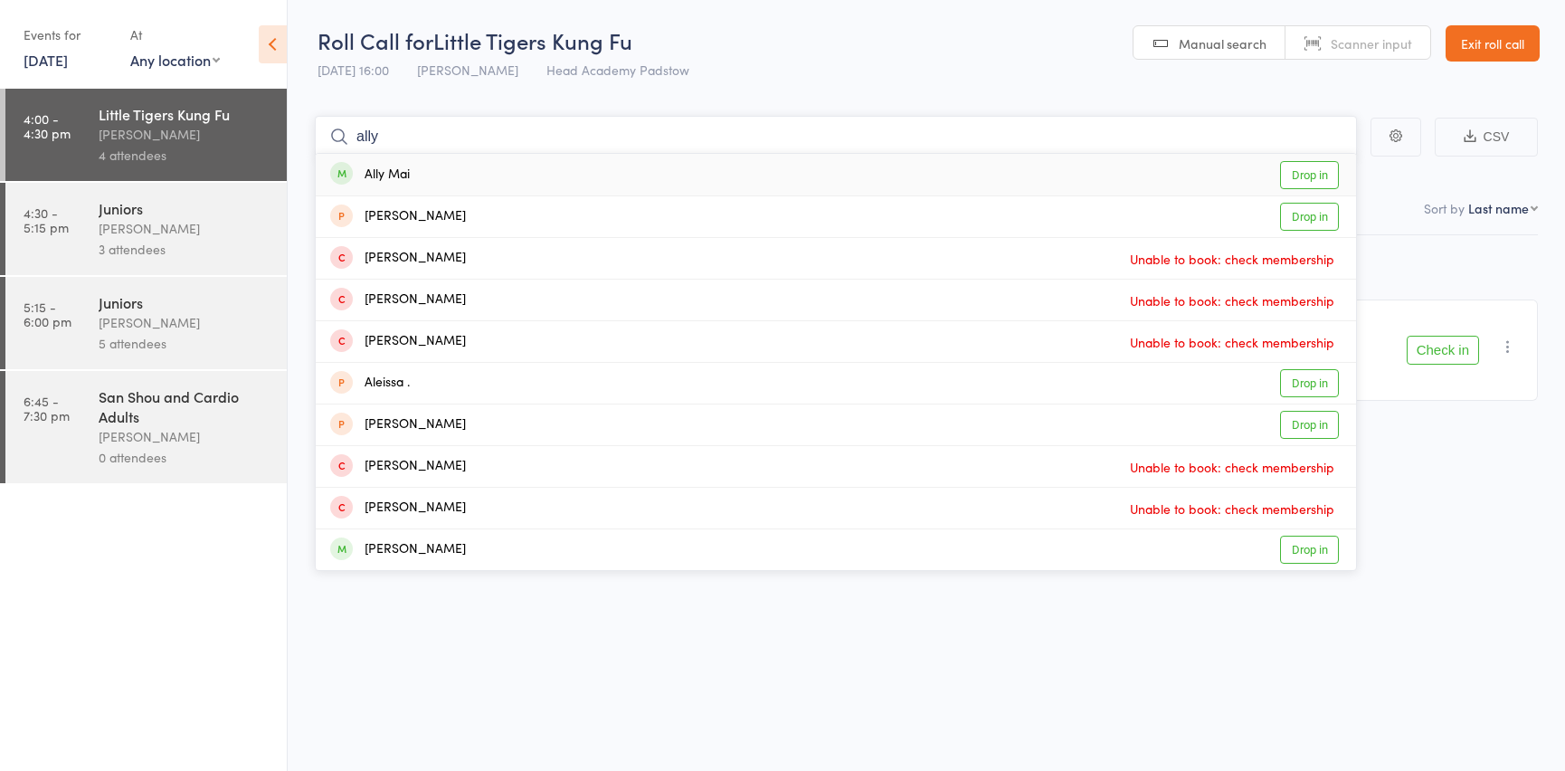
type input "ally"
click at [366, 162] on div "Ally Mai Drop in" at bounding box center [836, 175] width 1040 height 42
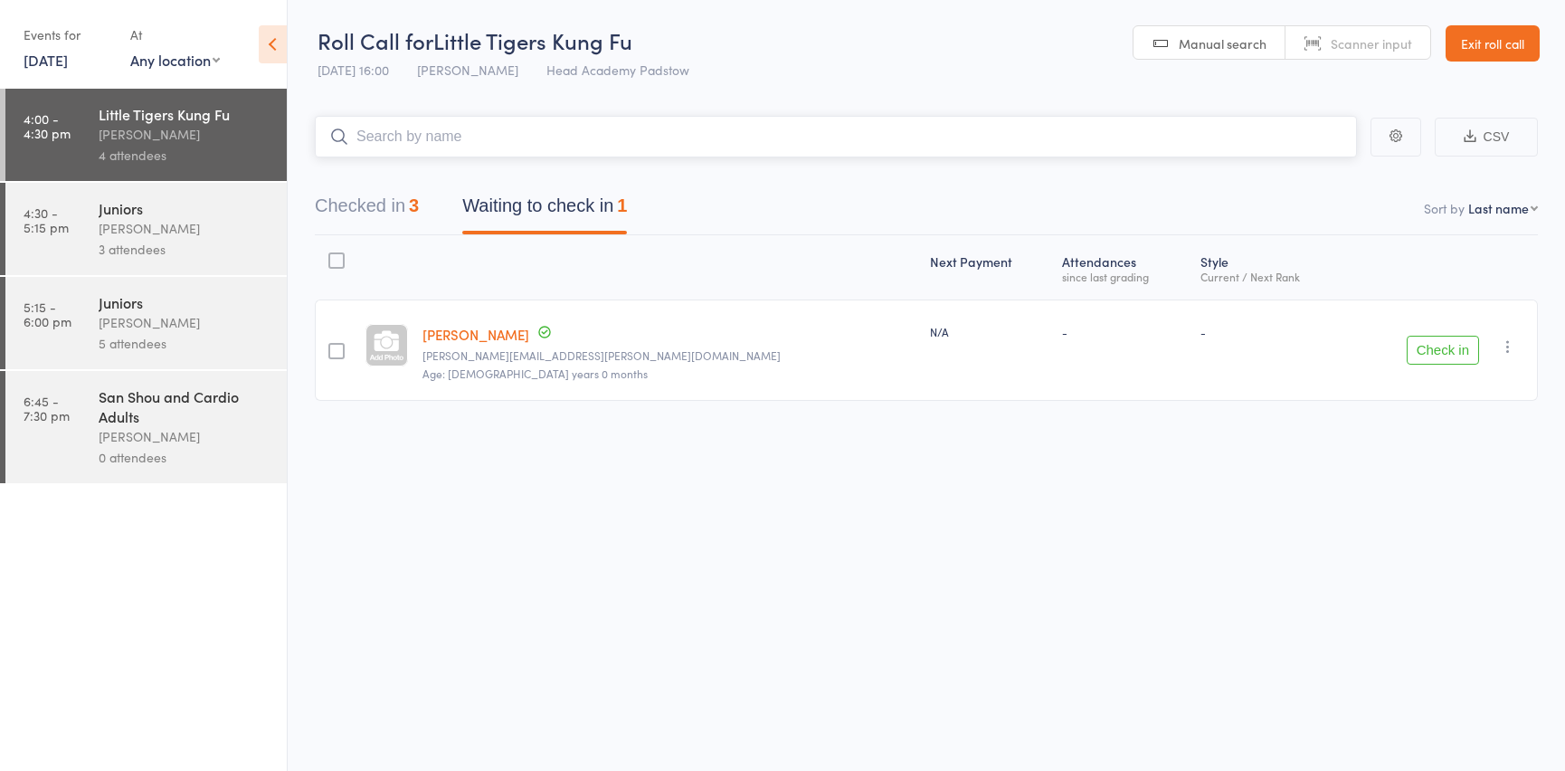
click at [375, 138] on input "search" at bounding box center [836, 137] width 1042 height 42
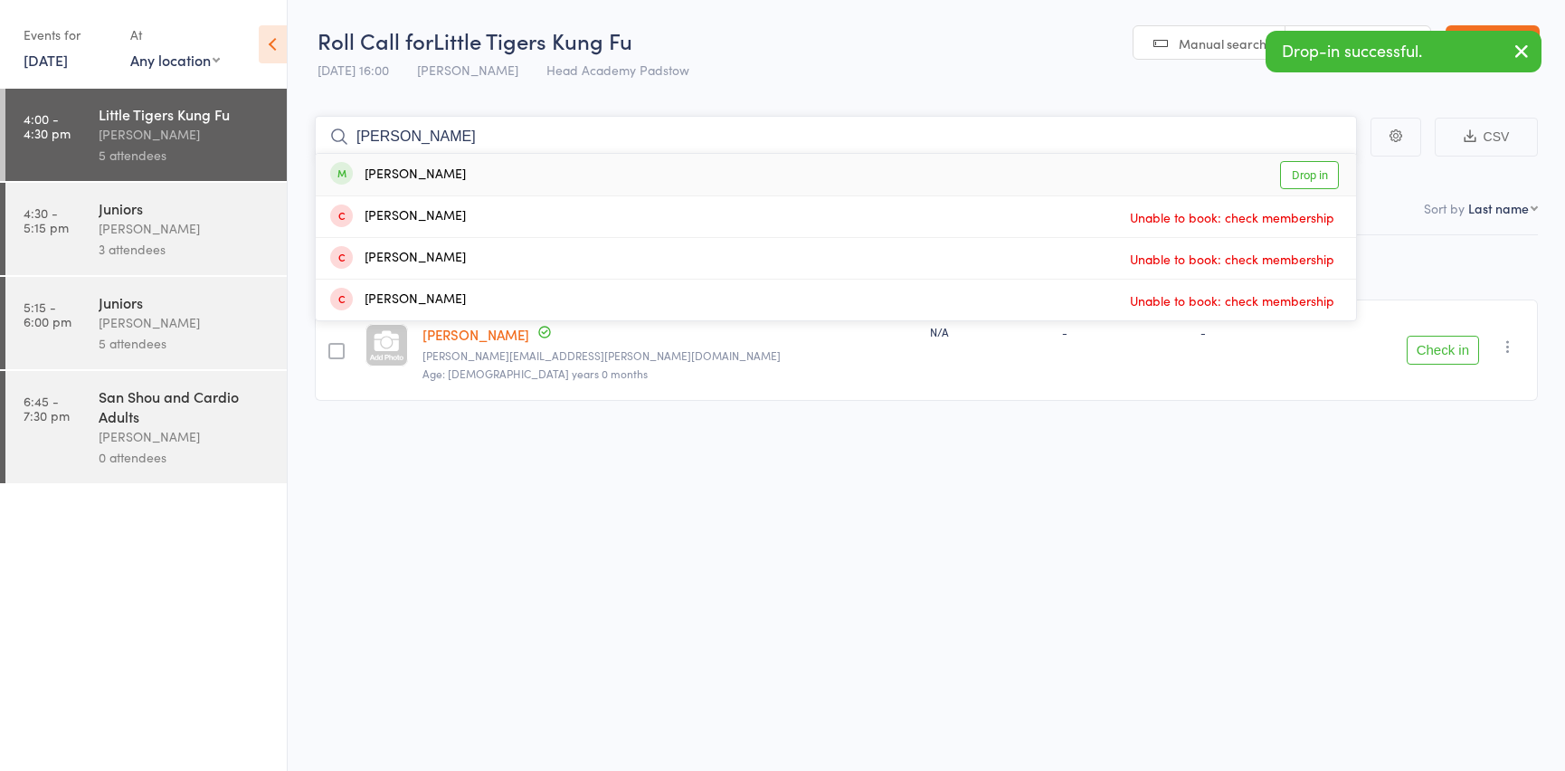
type input "fletcher"
click at [393, 172] on div "[PERSON_NAME]" at bounding box center [398, 175] width 136 height 21
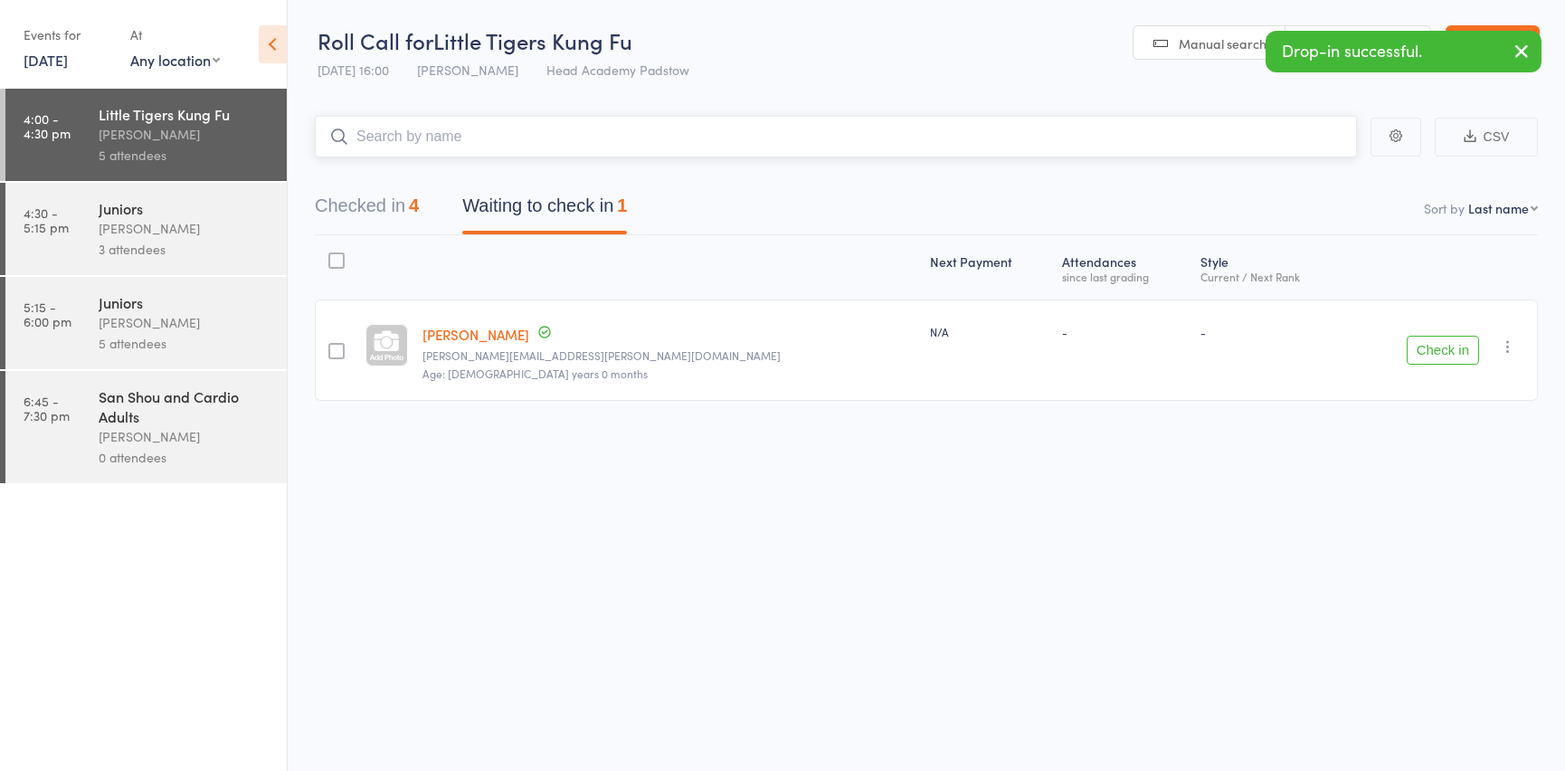
click at [393, 140] on input "search" at bounding box center [836, 137] width 1042 height 42
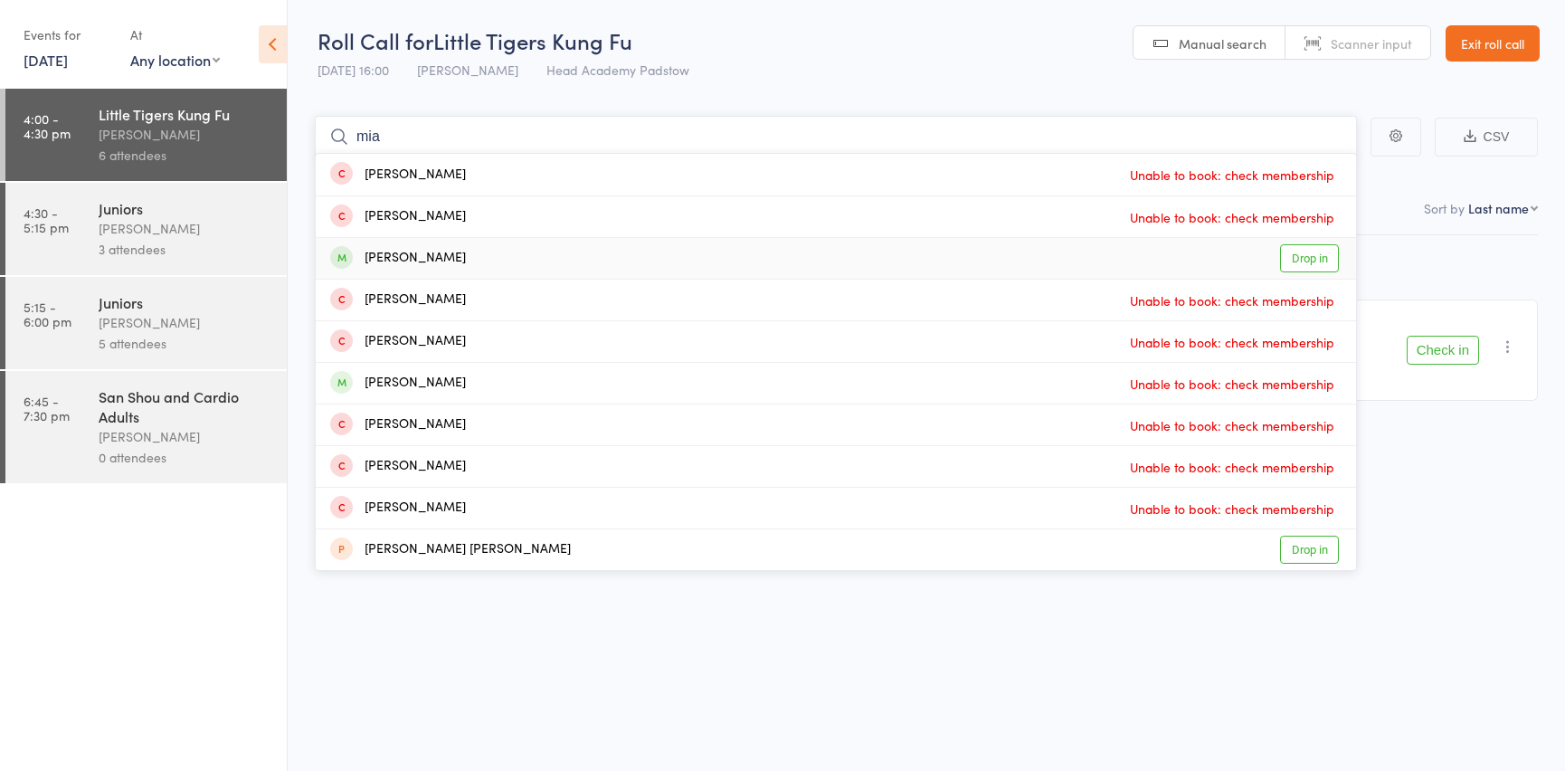
type input "mia"
click at [384, 271] on div "Mia Louca Drop in" at bounding box center [836, 258] width 1040 height 41
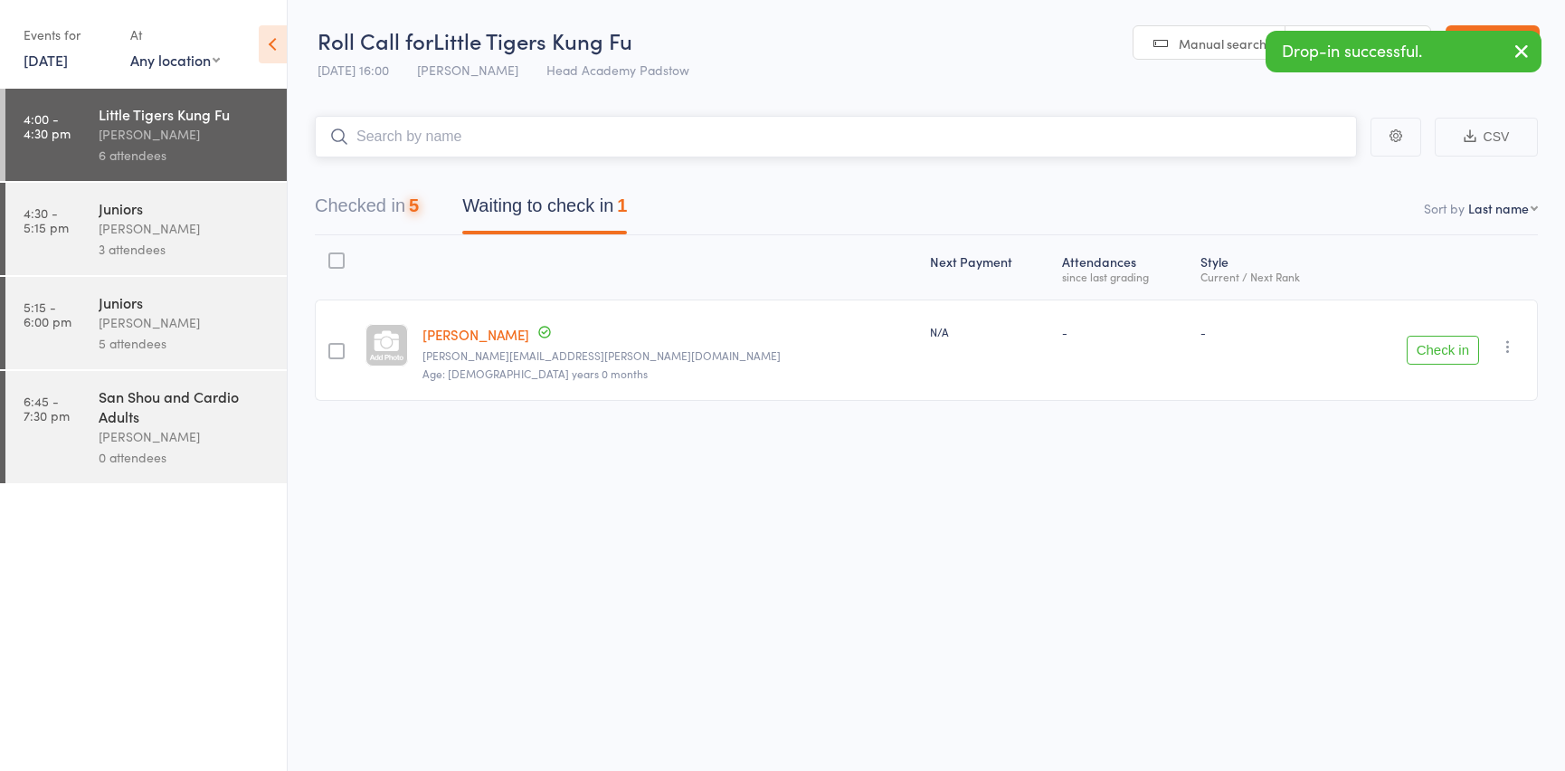
click at [442, 128] on input "search" at bounding box center [836, 137] width 1042 height 42
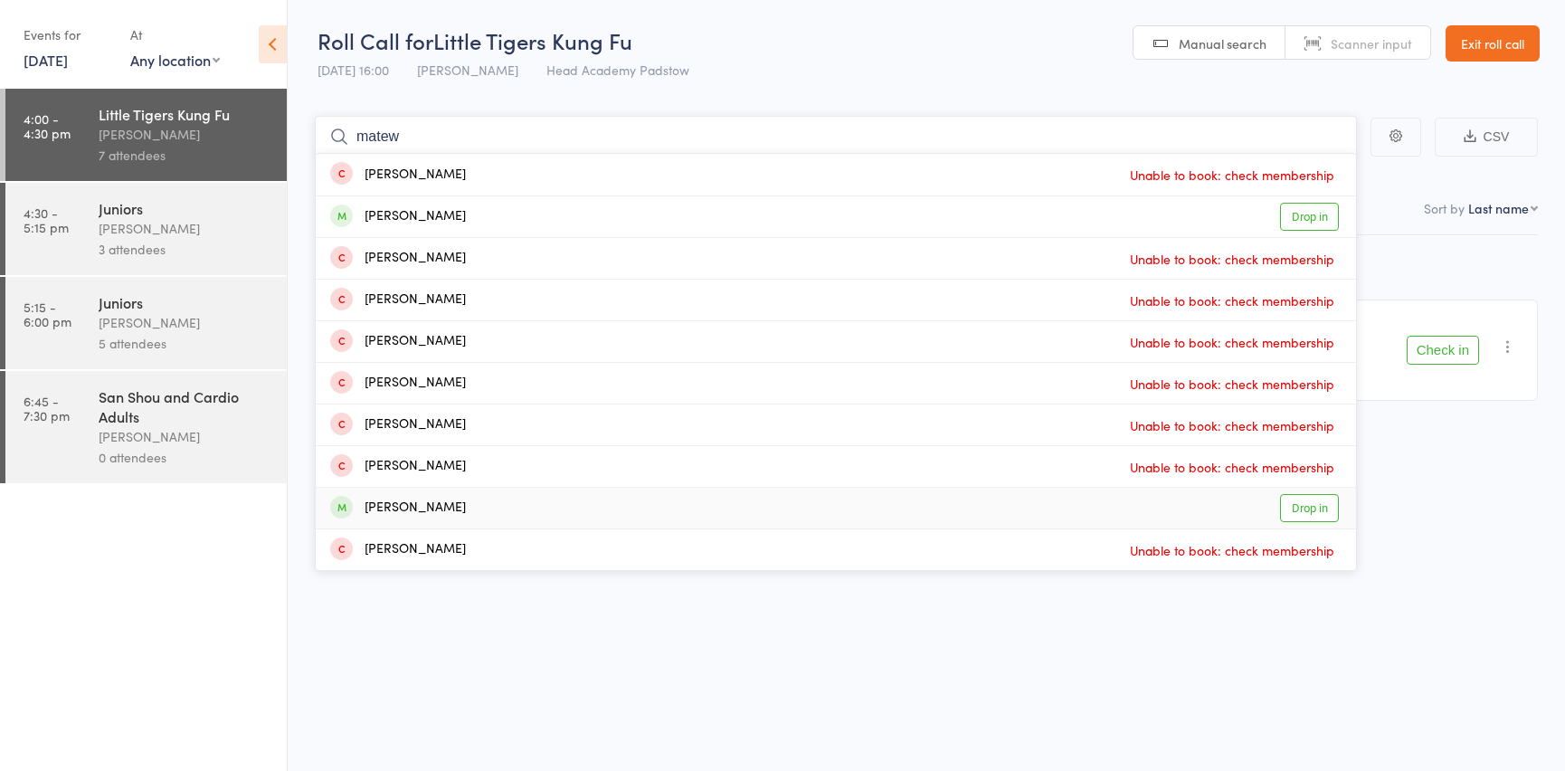
type input "matew"
click at [392, 502] on div "[PERSON_NAME]" at bounding box center [398, 508] width 136 height 21
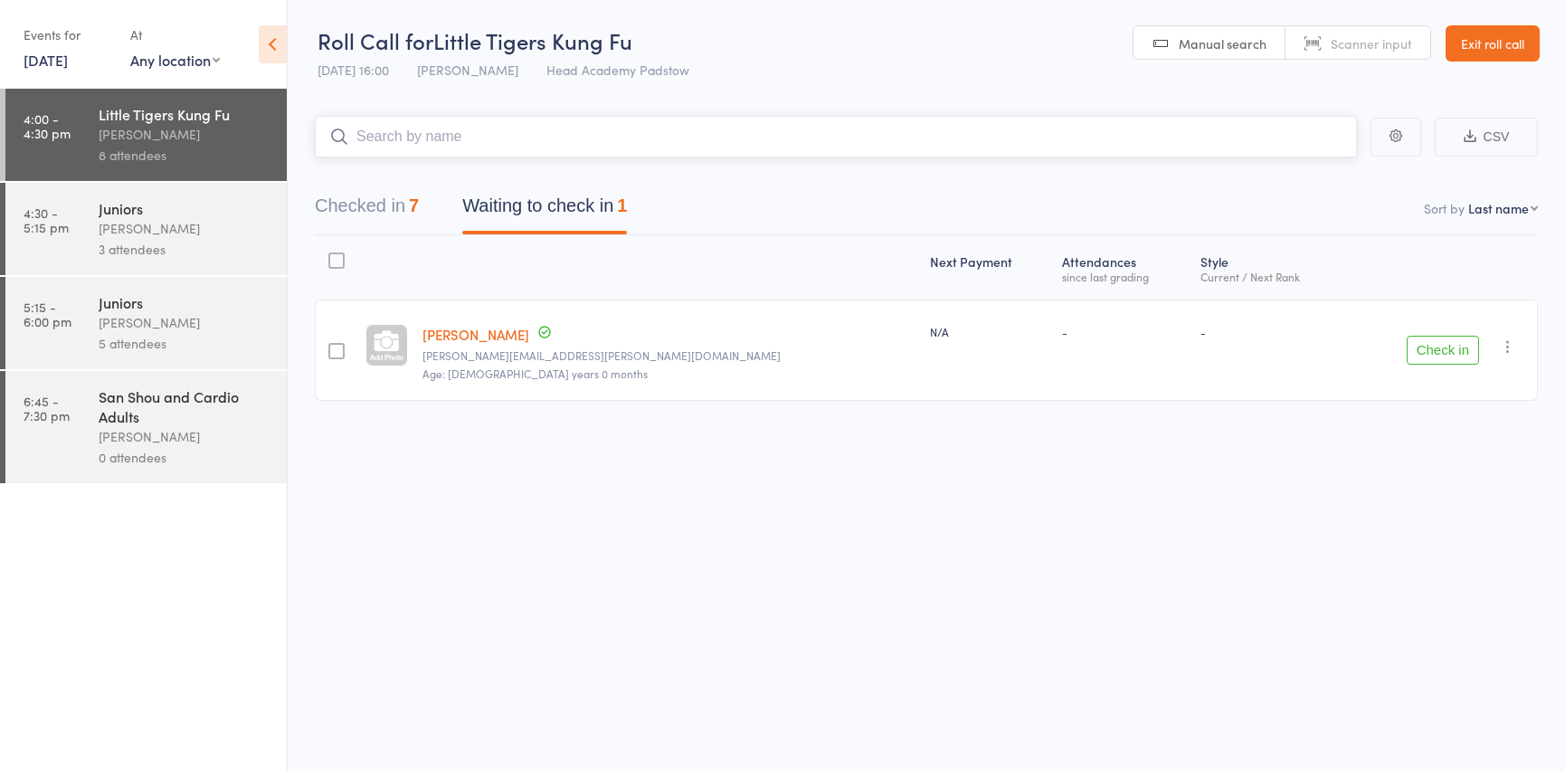
click at [438, 129] on input "search" at bounding box center [836, 137] width 1042 height 42
click at [362, 205] on button "Checked in 7" at bounding box center [367, 210] width 104 height 48
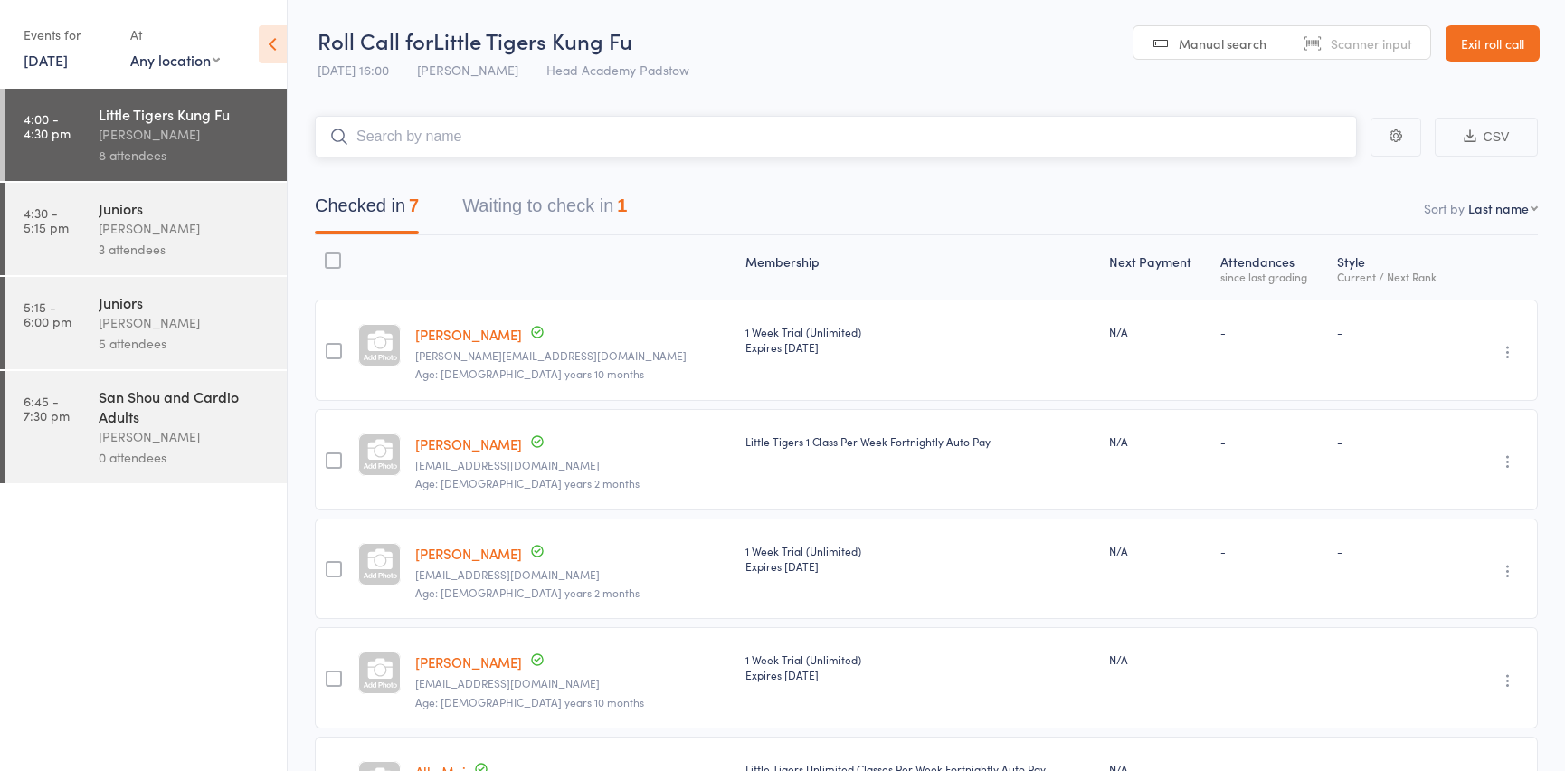
click at [394, 201] on button "Checked in 7" at bounding box center [367, 210] width 104 height 48
drag, startPoint x: 482, startPoint y: 138, endPoint x: 492, endPoint y: 138, distance: 10.0
click at [485, 138] on input "search" at bounding box center [836, 137] width 1042 height 42
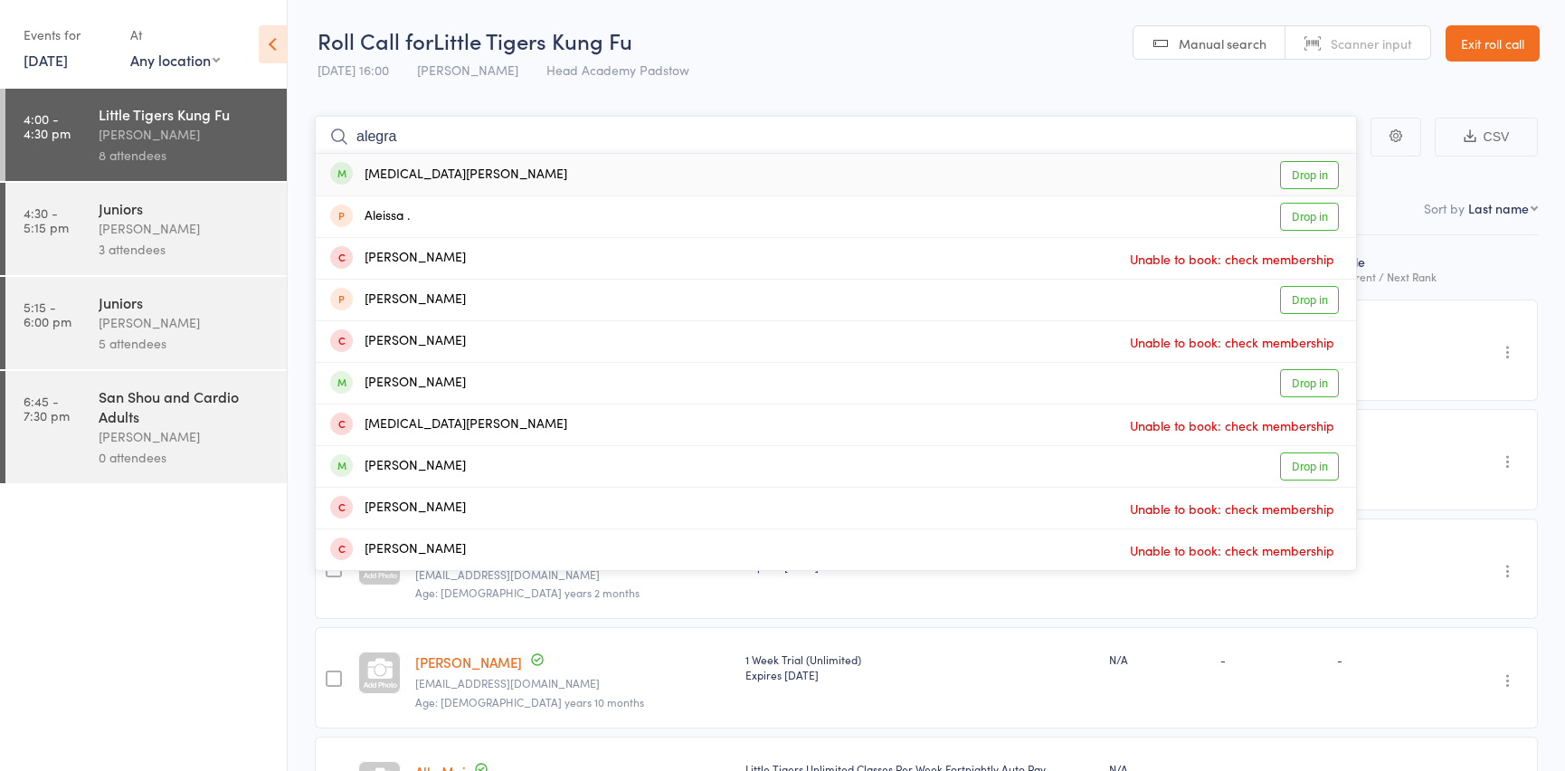
click at [451, 155] on form "alegra Allegra Tallarida Drop in Aleissa . Drop in Alexandra Gavazov Unable to …" at bounding box center [836, 137] width 1042 height 42
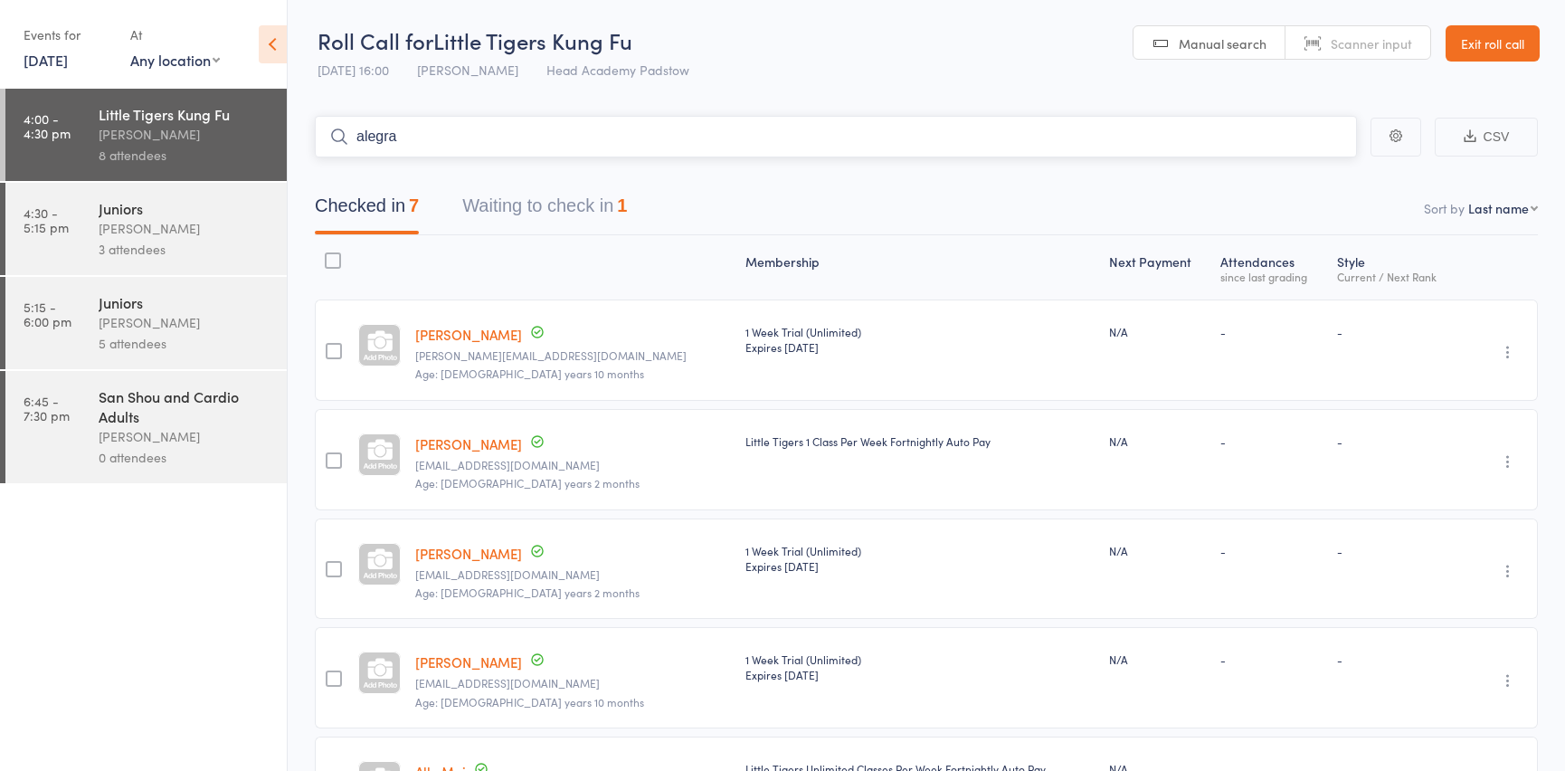
click at [427, 134] on input "alegra" at bounding box center [836, 137] width 1042 height 42
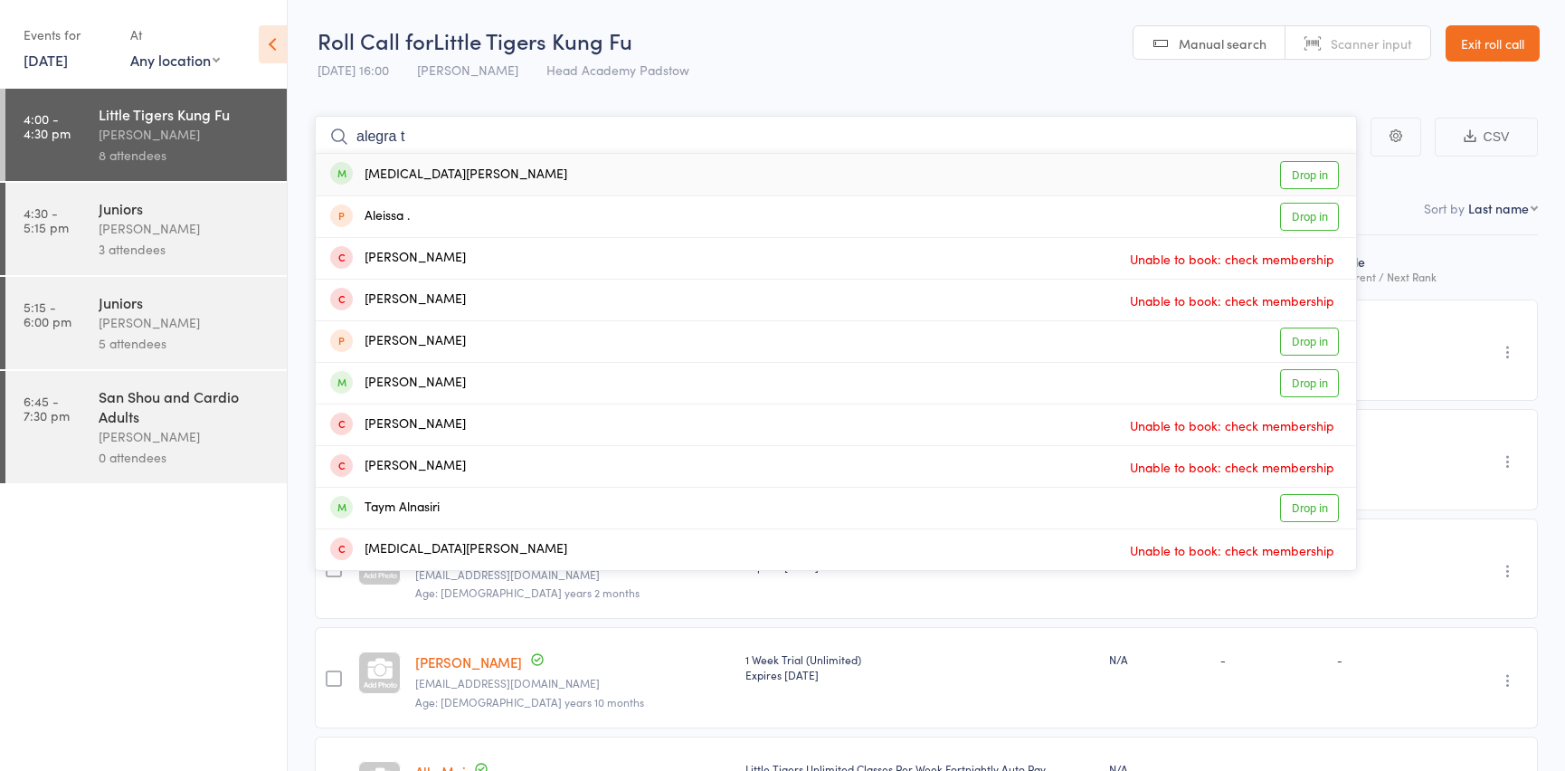
type input "alegra t"
click at [375, 172] on div "[MEDICAL_DATA][PERSON_NAME]" at bounding box center [448, 175] width 237 height 21
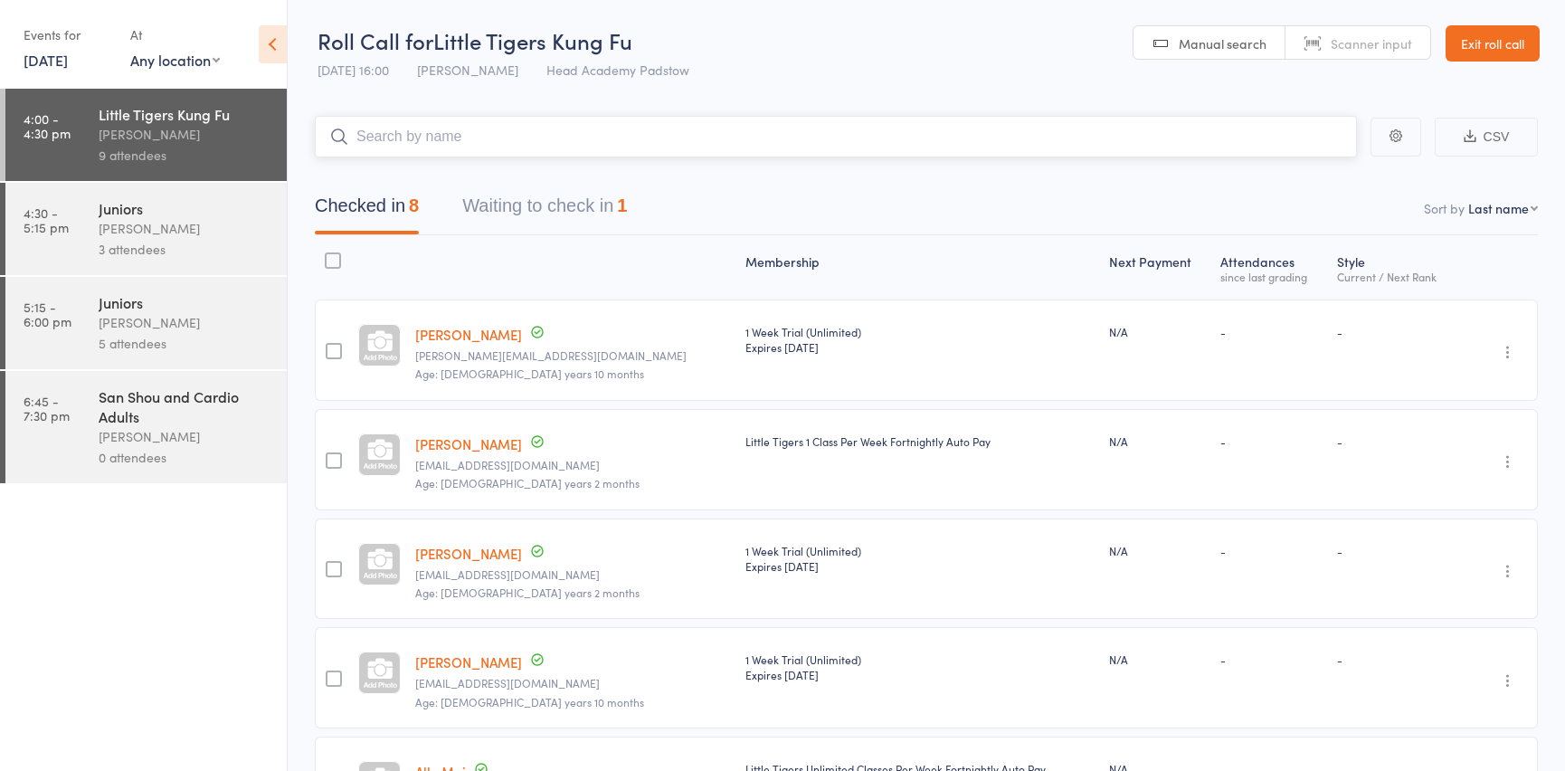
drag, startPoint x: 1410, startPoint y: 342, endPoint x: 796, endPoint y: 142, distance: 646.0
click at [796, 142] on input "search" at bounding box center [836, 137] width 1042 height 42
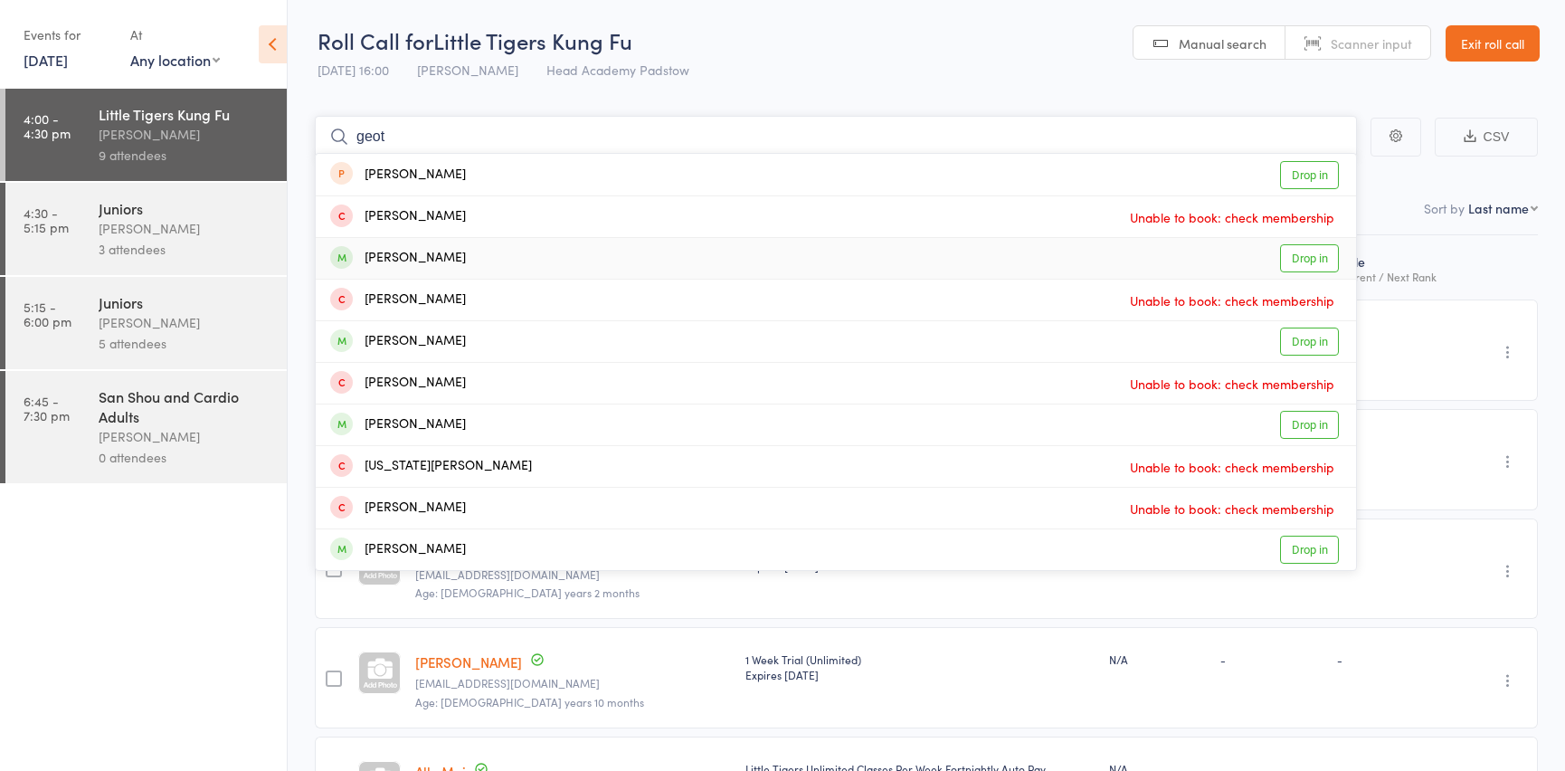
type input "geot"
click at [397, 258] on div "[PERSON_NAME]" at bounding box center [398, 258] width 136 height 21
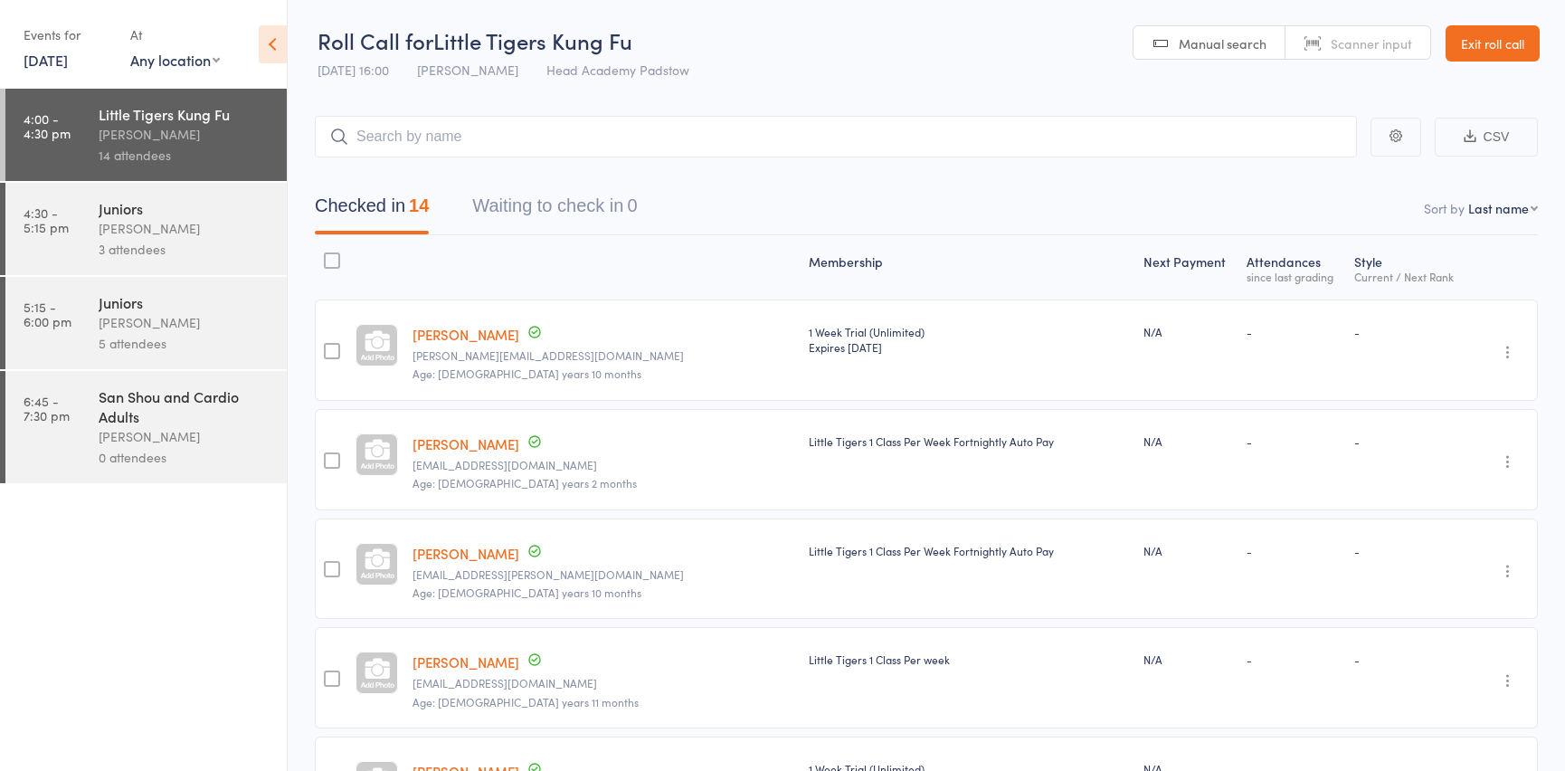
click at [380, 140] on input "search" at bounding box center [836, 137] width 1042 height 42
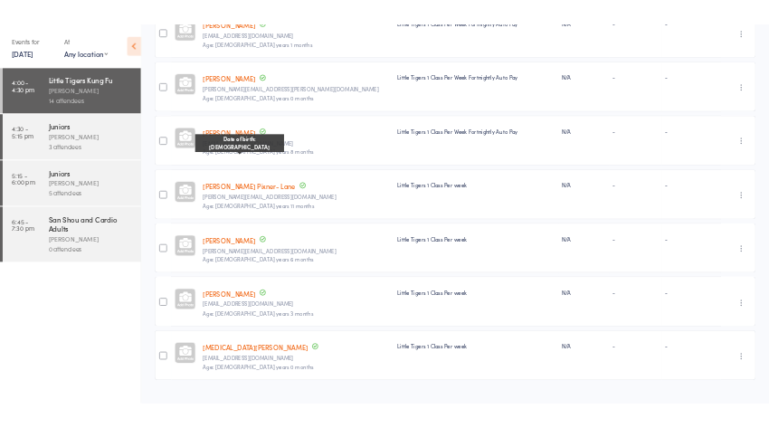
scroll to position [1113, 0]
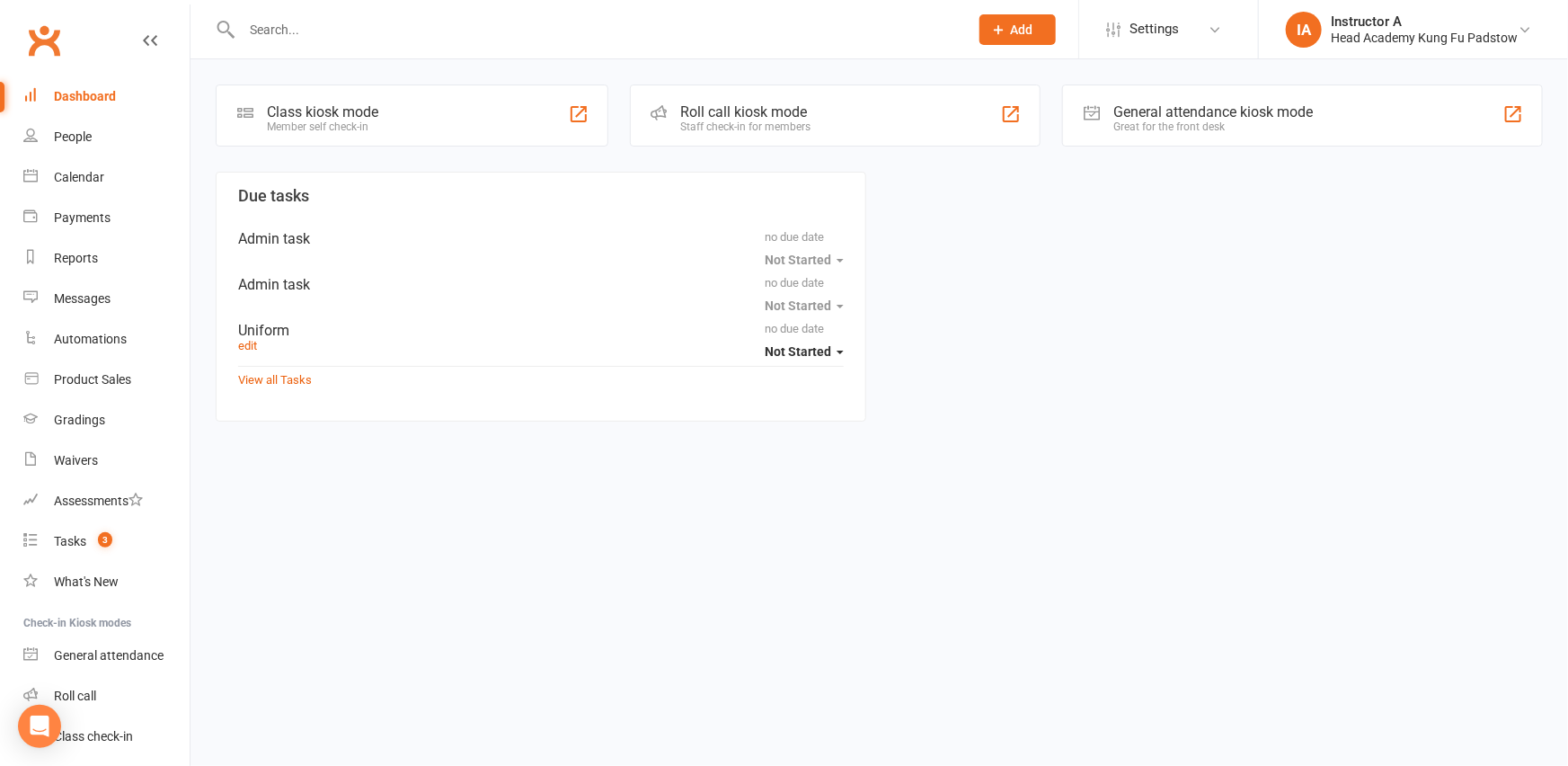
click at [824, 97] on div "Roll call kiosk mode Staff check-in for members" at bounding box center [835, 115] width 411 height 62
